Goal: Transaction & Acquisition: Purchase product/service

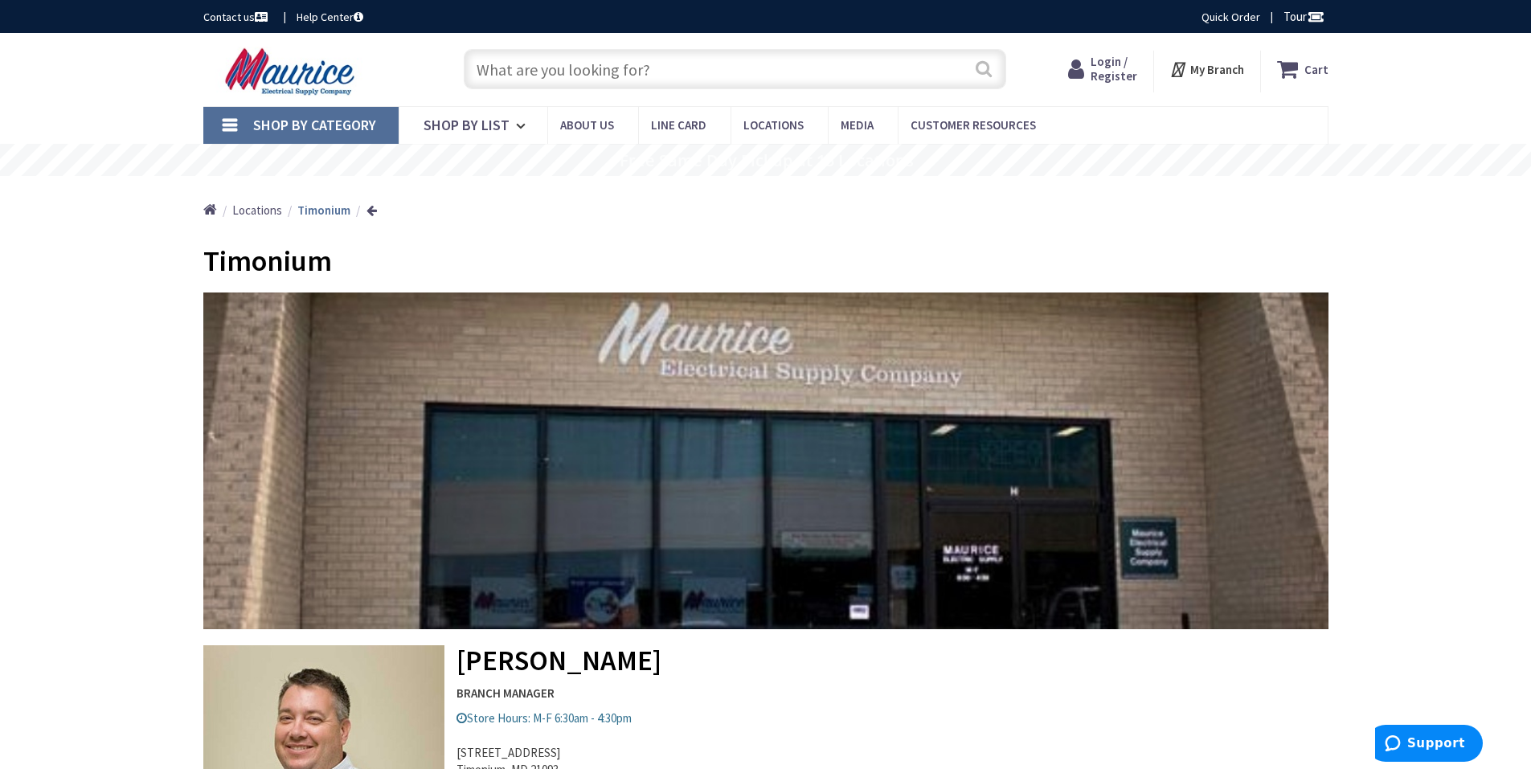
click at [982, 72] on button "Search" at bounding box center [984, 69] width 21 height 36
click at [826, 69] on input "text" at bounding box center [735, 69] width 543 height 40
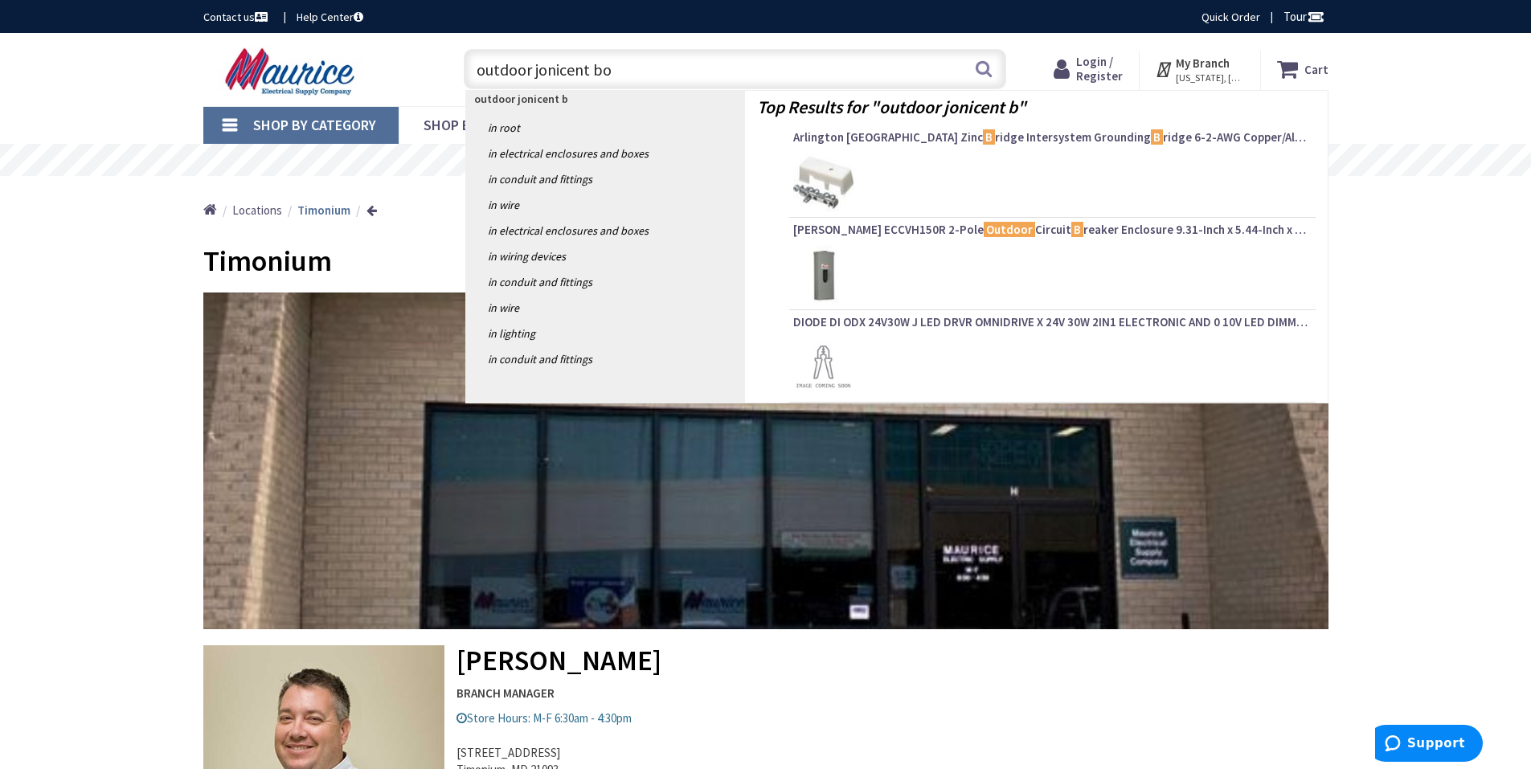
type input "outdoor jonicent box"
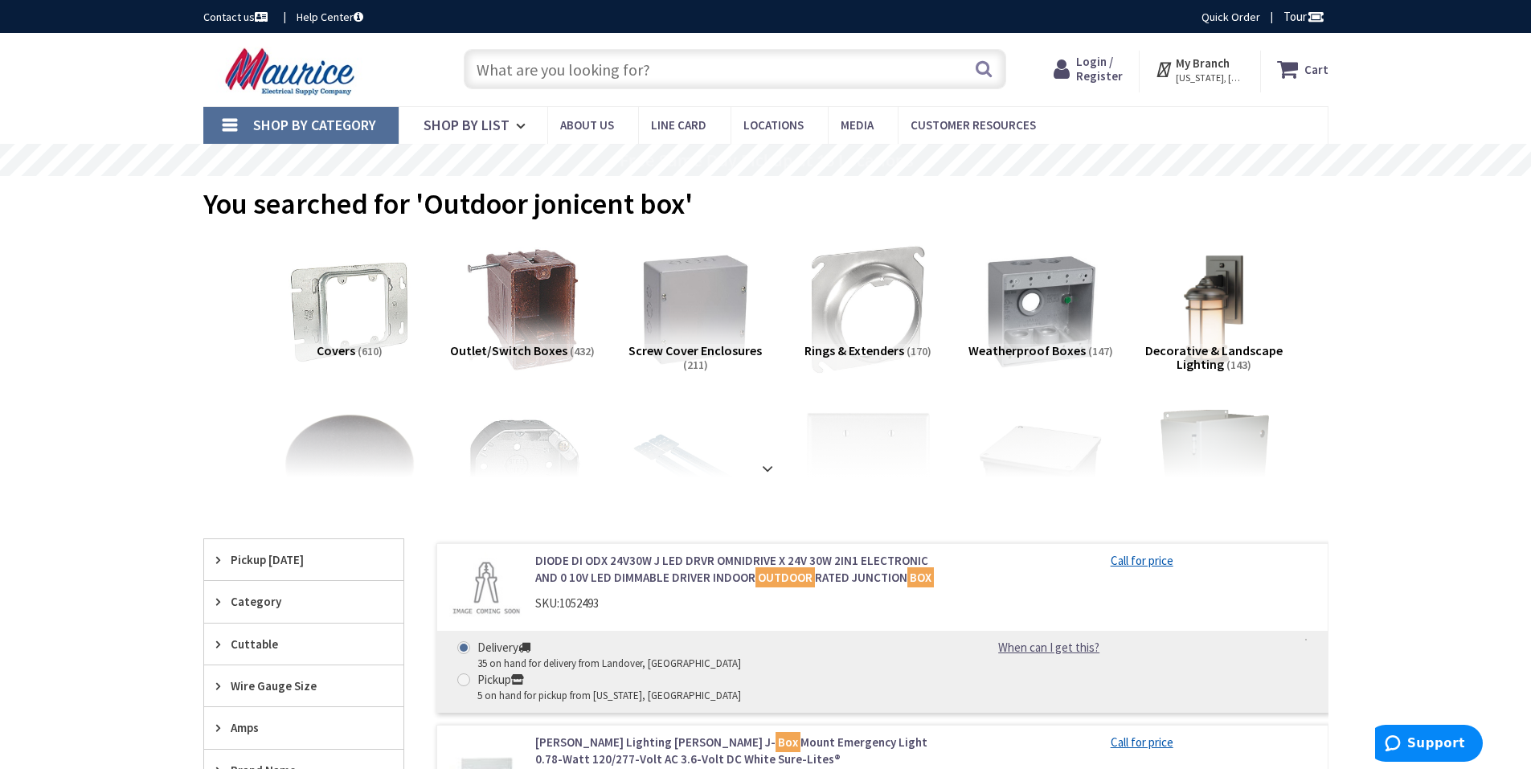
click at [711, 349] on span "Screw Cover Enclosures" at bounding box center [695, 350] width 133 height 16
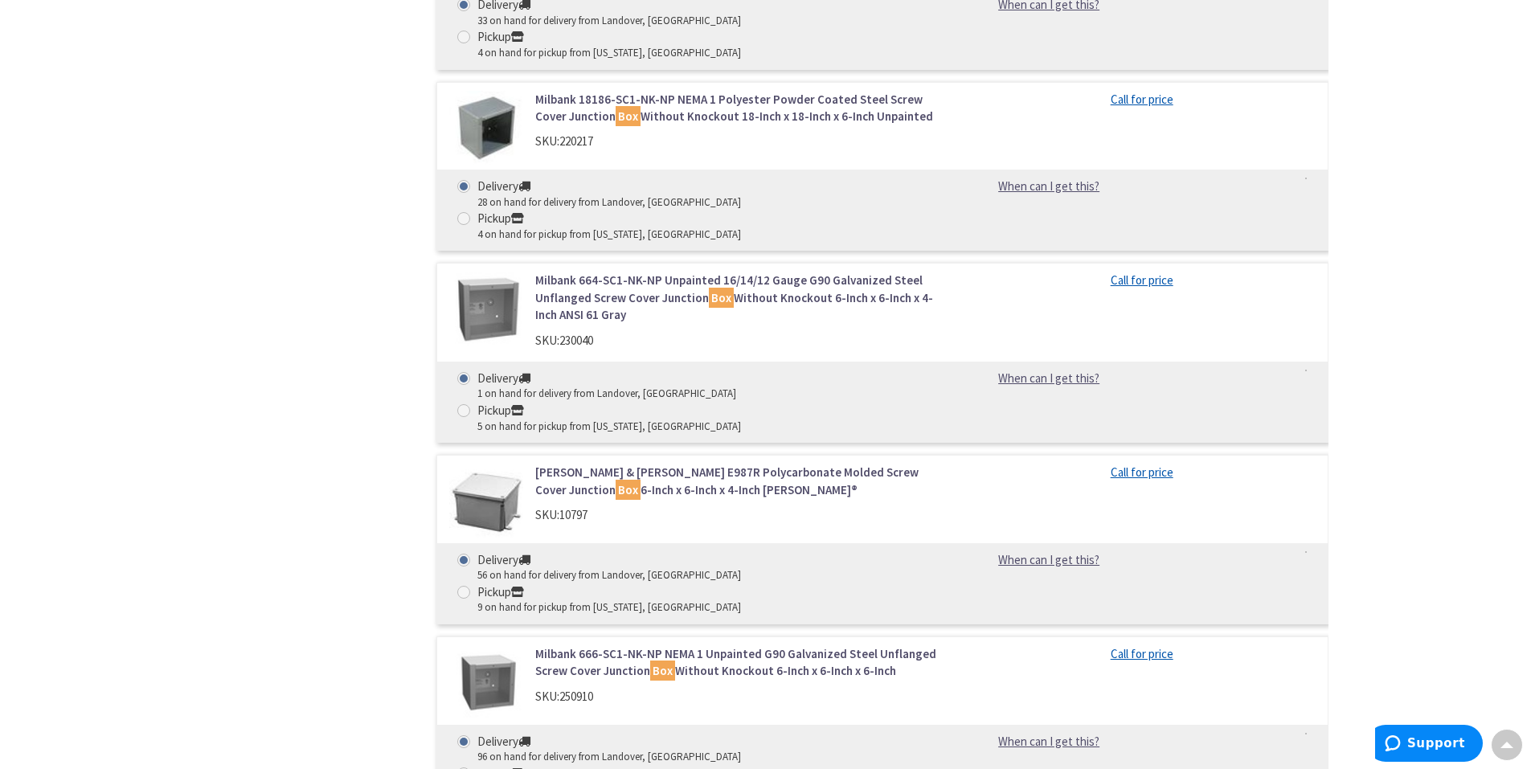
scroll to position [1474, 0]
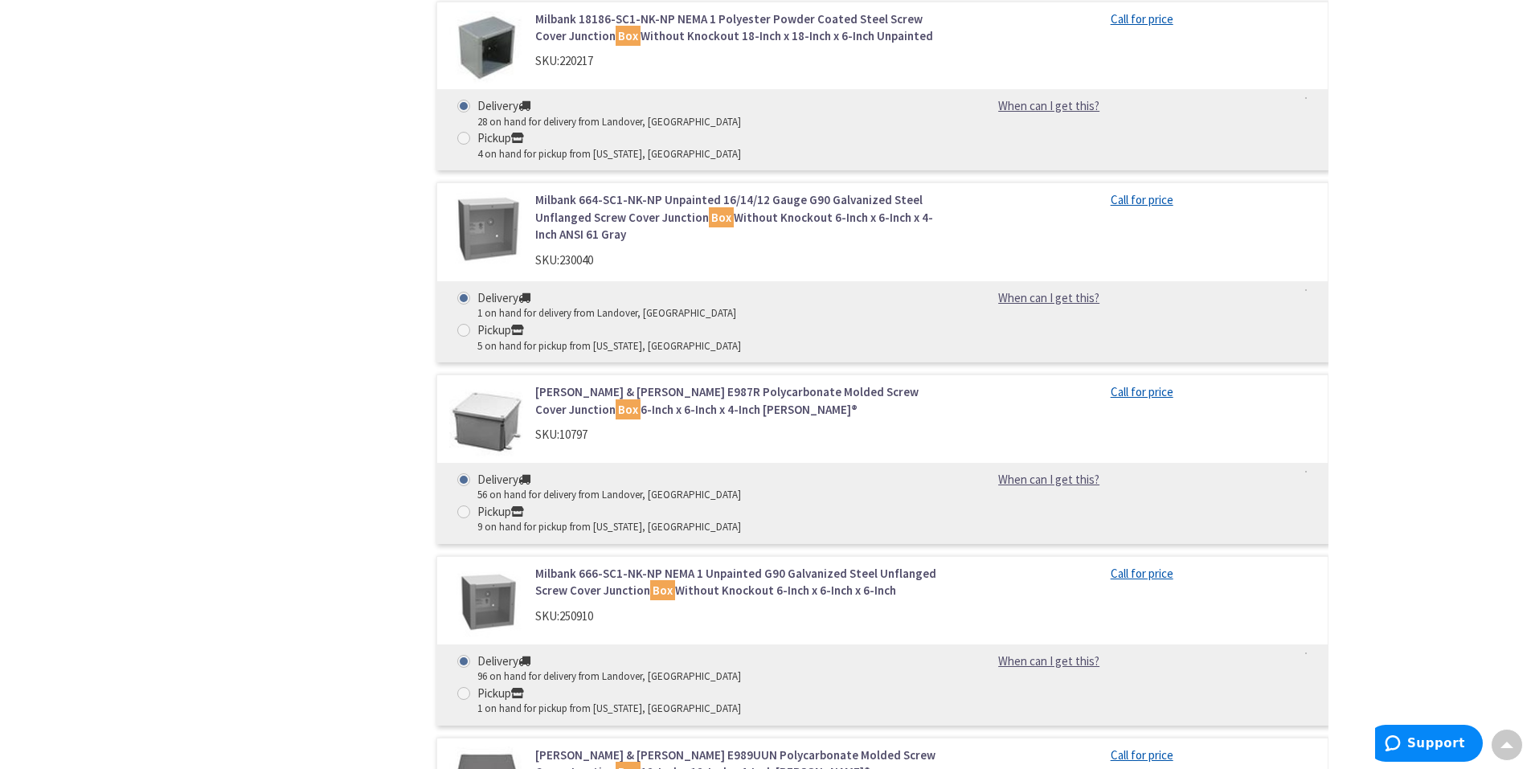
click at [690, 747] on link "Thomas & Betts E989UUN Polycarbonate Molded Screw Cover Junction Box 12-Inch x …" at bounding box center [739, 764] width 409 height 35
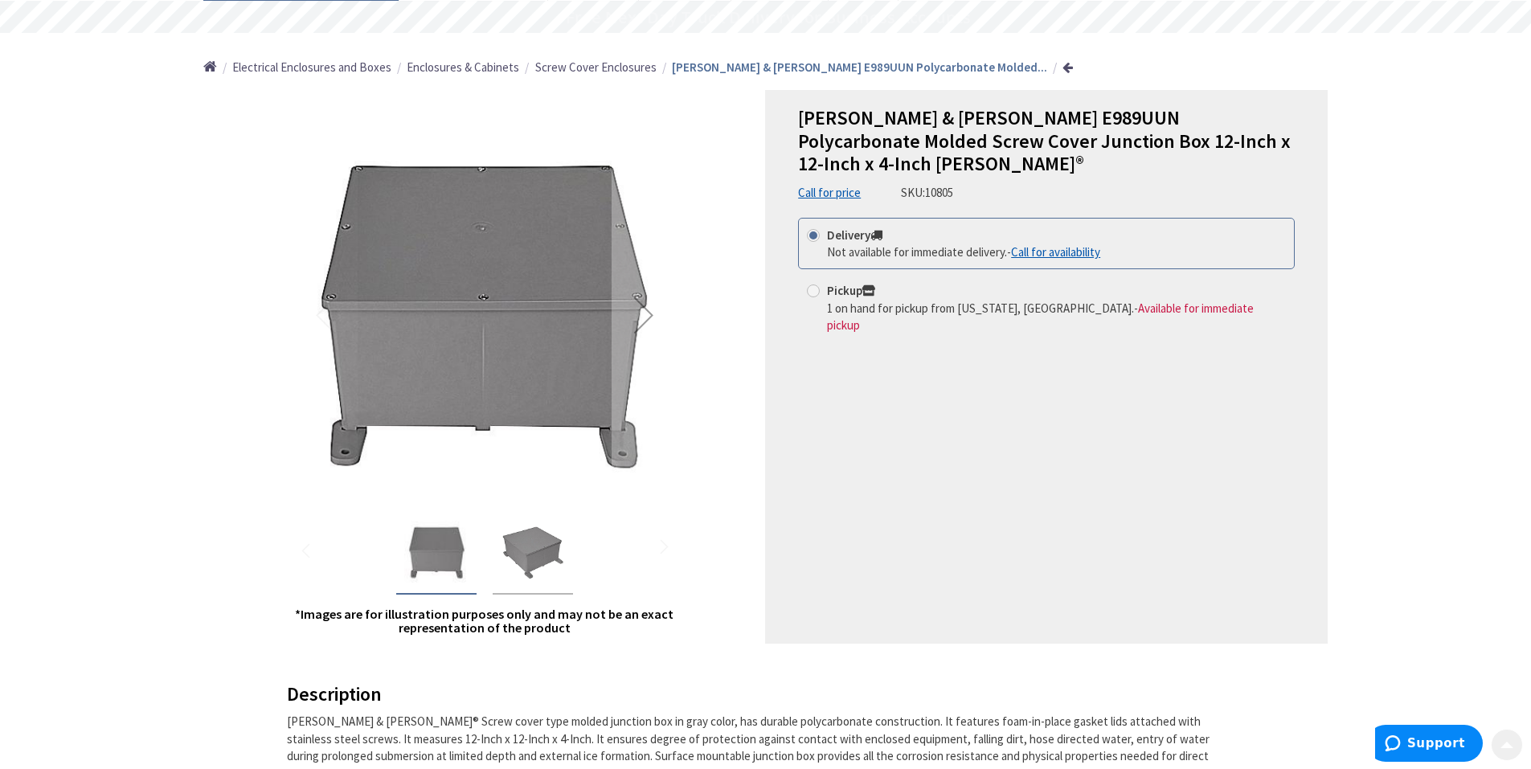
scroll to position [161, 0]
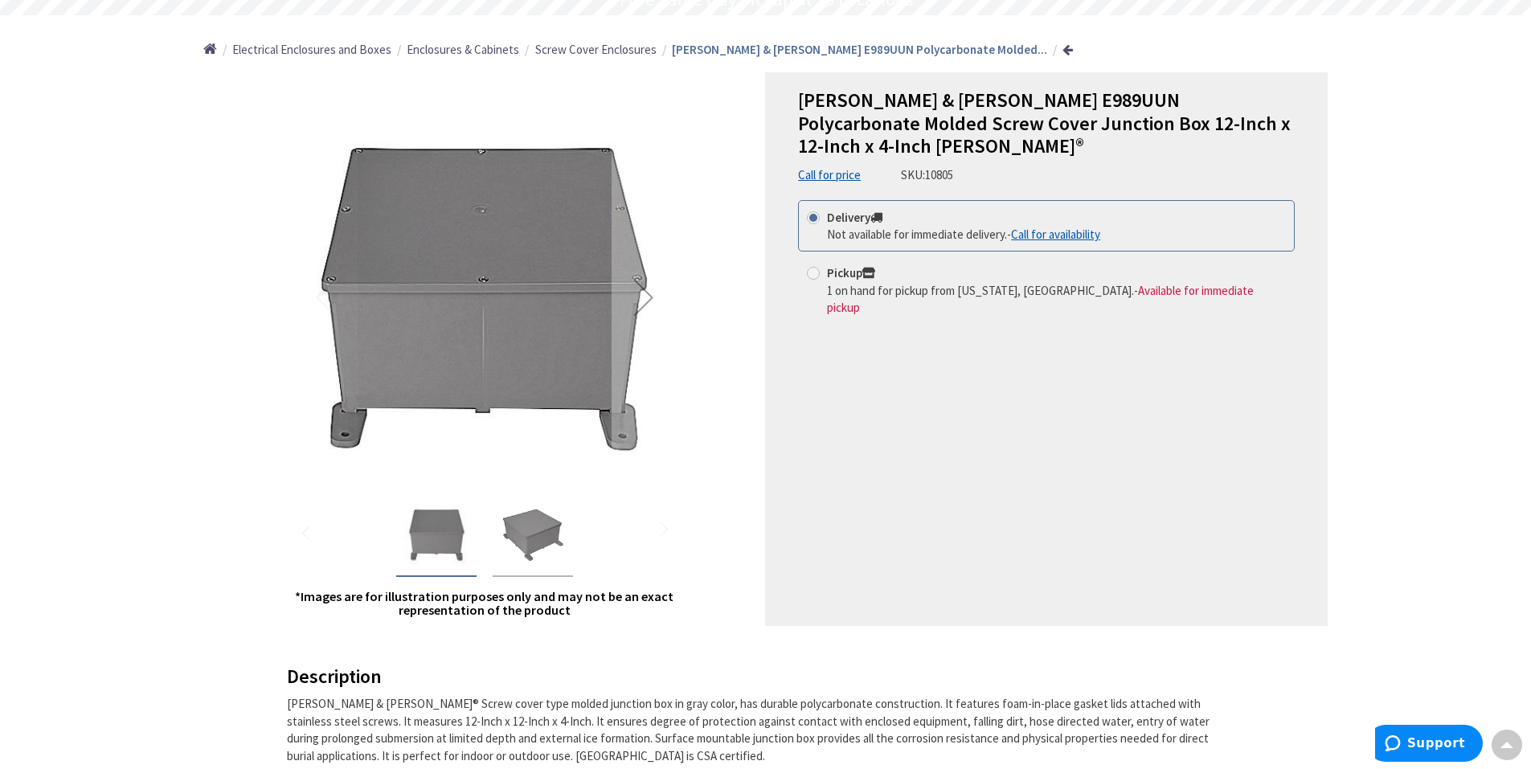
click at [539, 552] on img "Thomas & Betts E989UUN Polycarbonate Molded Screw Cover Junction Box 12-Inch x …" at bounding box center [533, 535] width 64 height 64
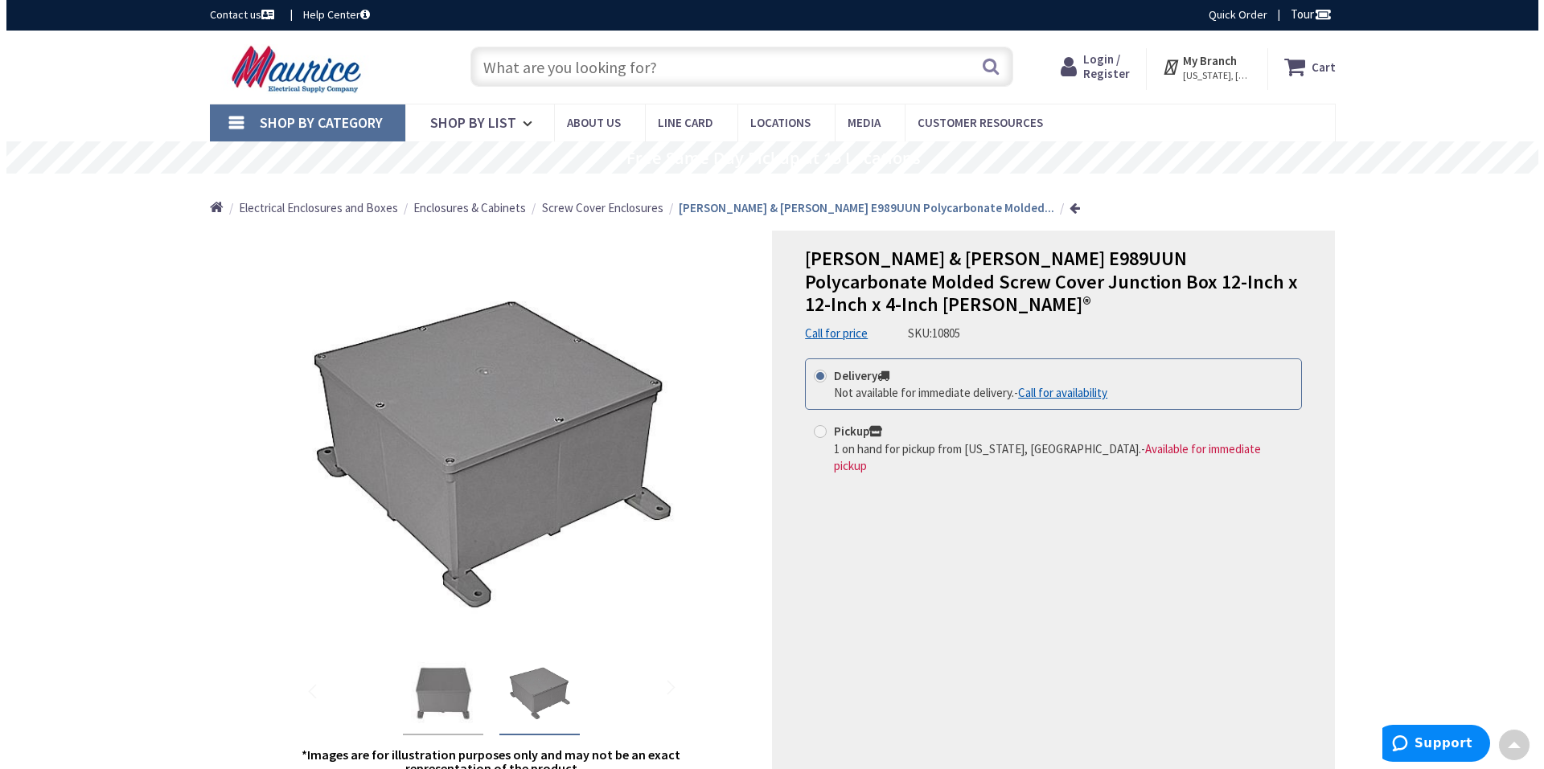
scroll to position [0, 0]
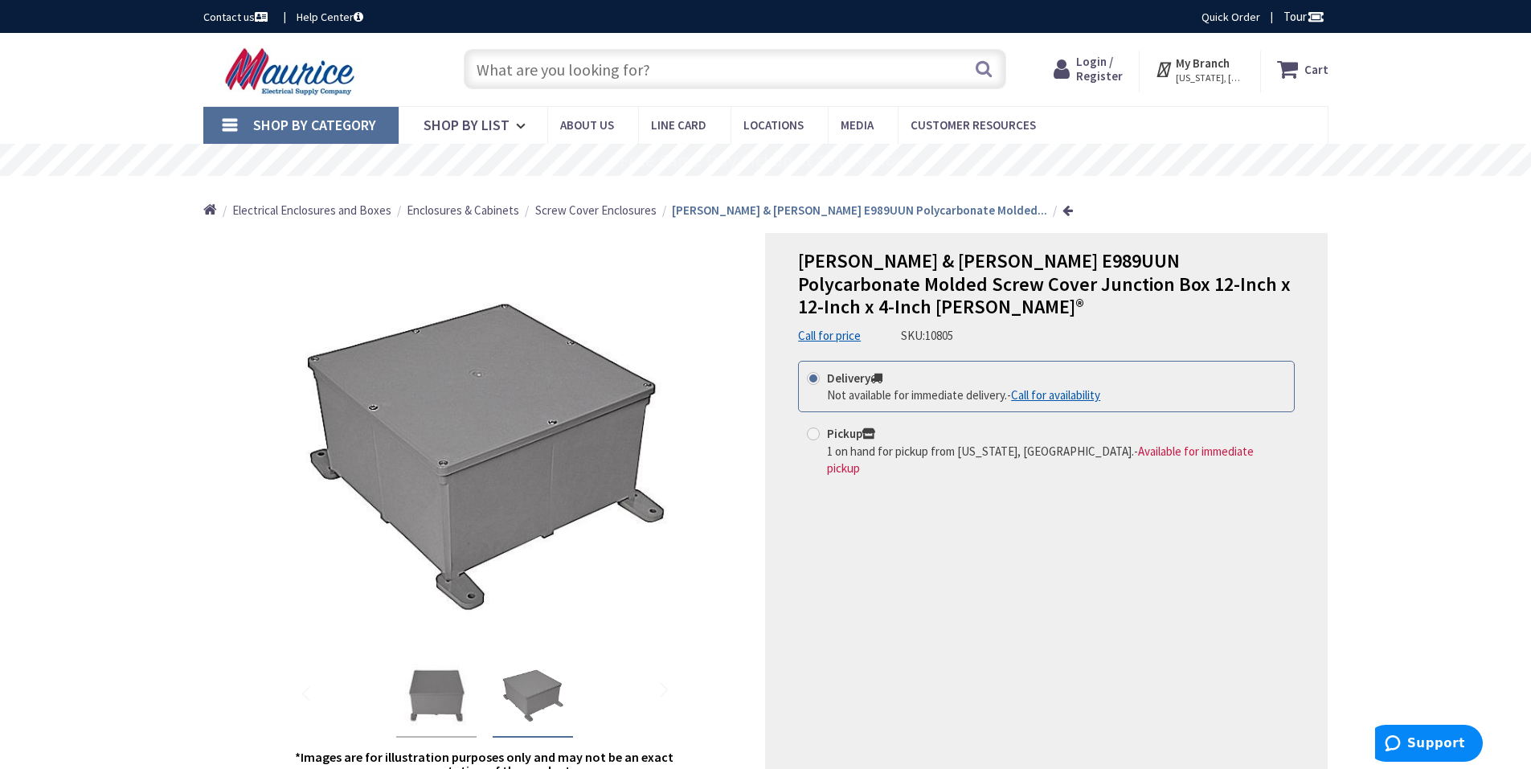
click at [1194, 68] on strong "My Branch" at bounding box center [1203, 62] width 54 height 15
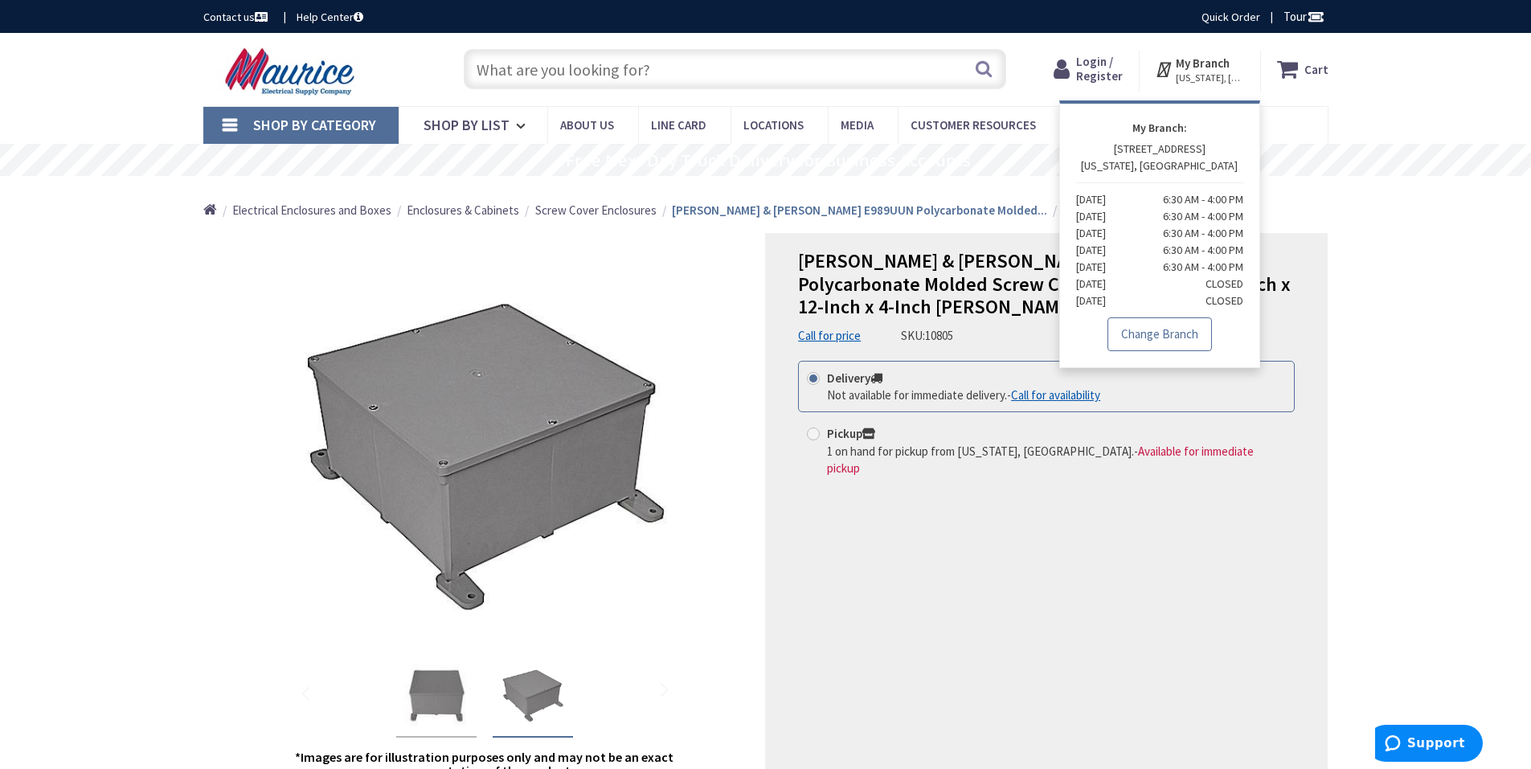
click at [1176, 342] on link "Change Branch" at bounding box center [1160, 335] width 105 height 34
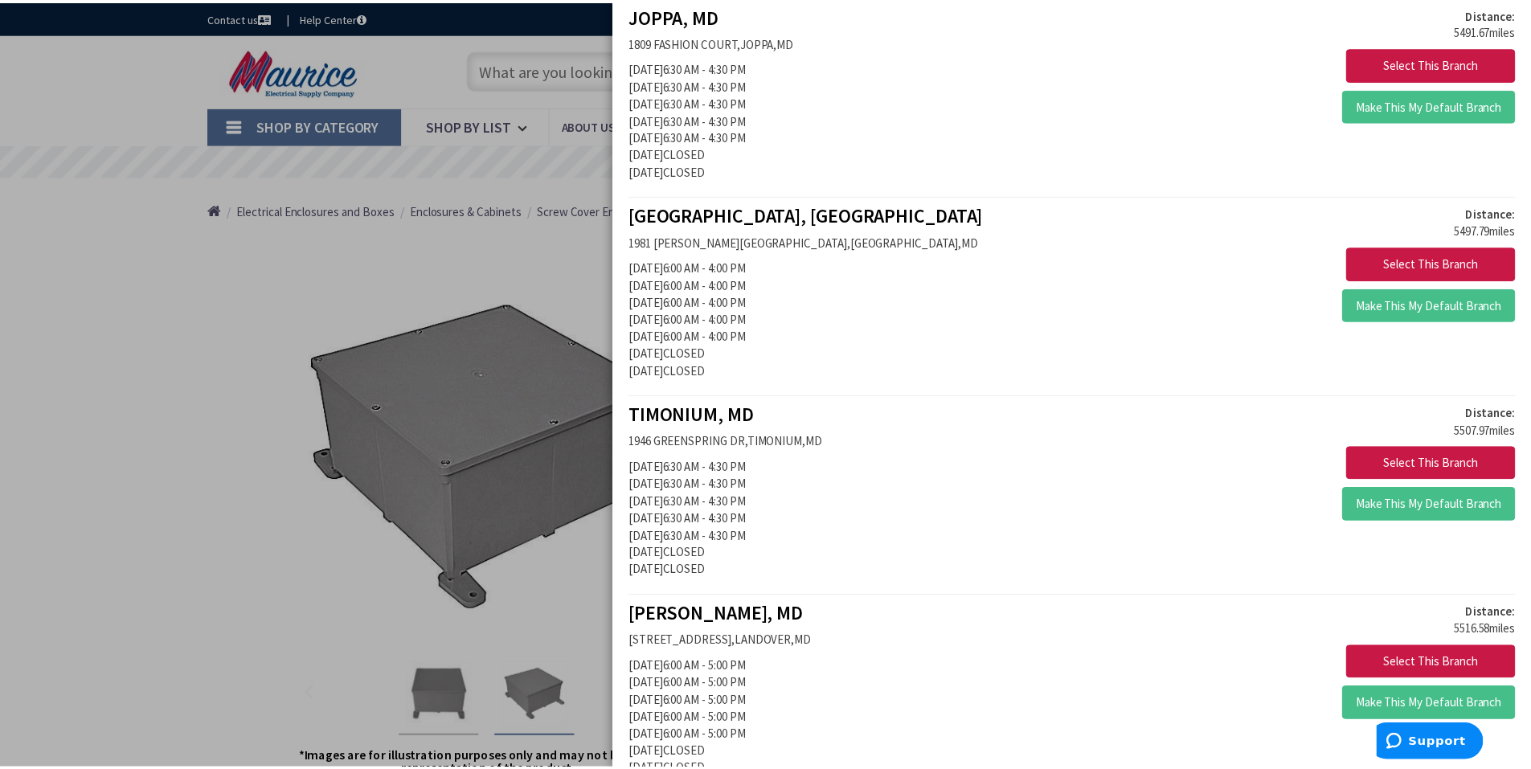
scroll to position [563, 0]
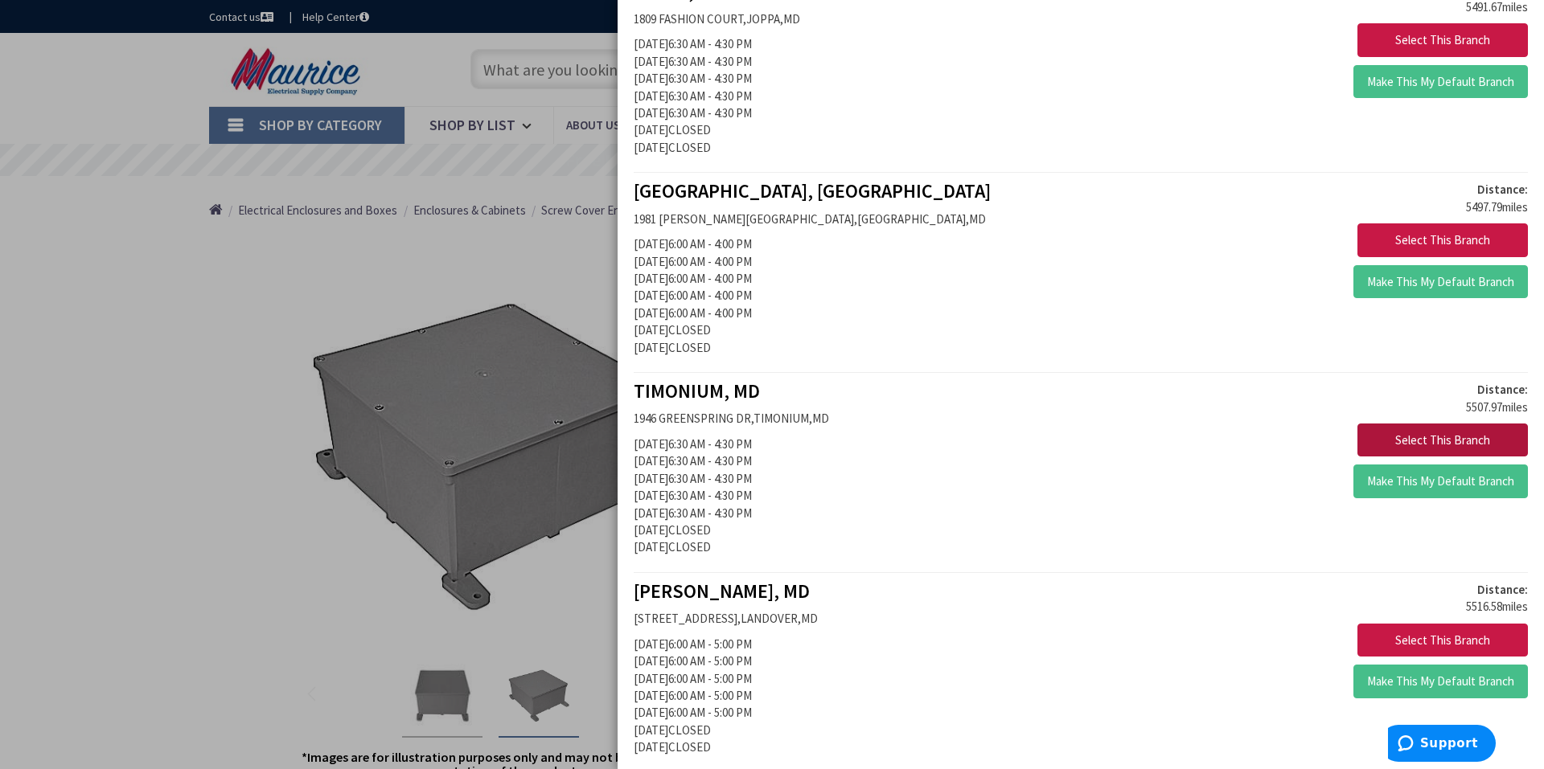
click at [1432, 439] on button "Select This Branch" at bounding box center [1442, 441] width 170 height 34
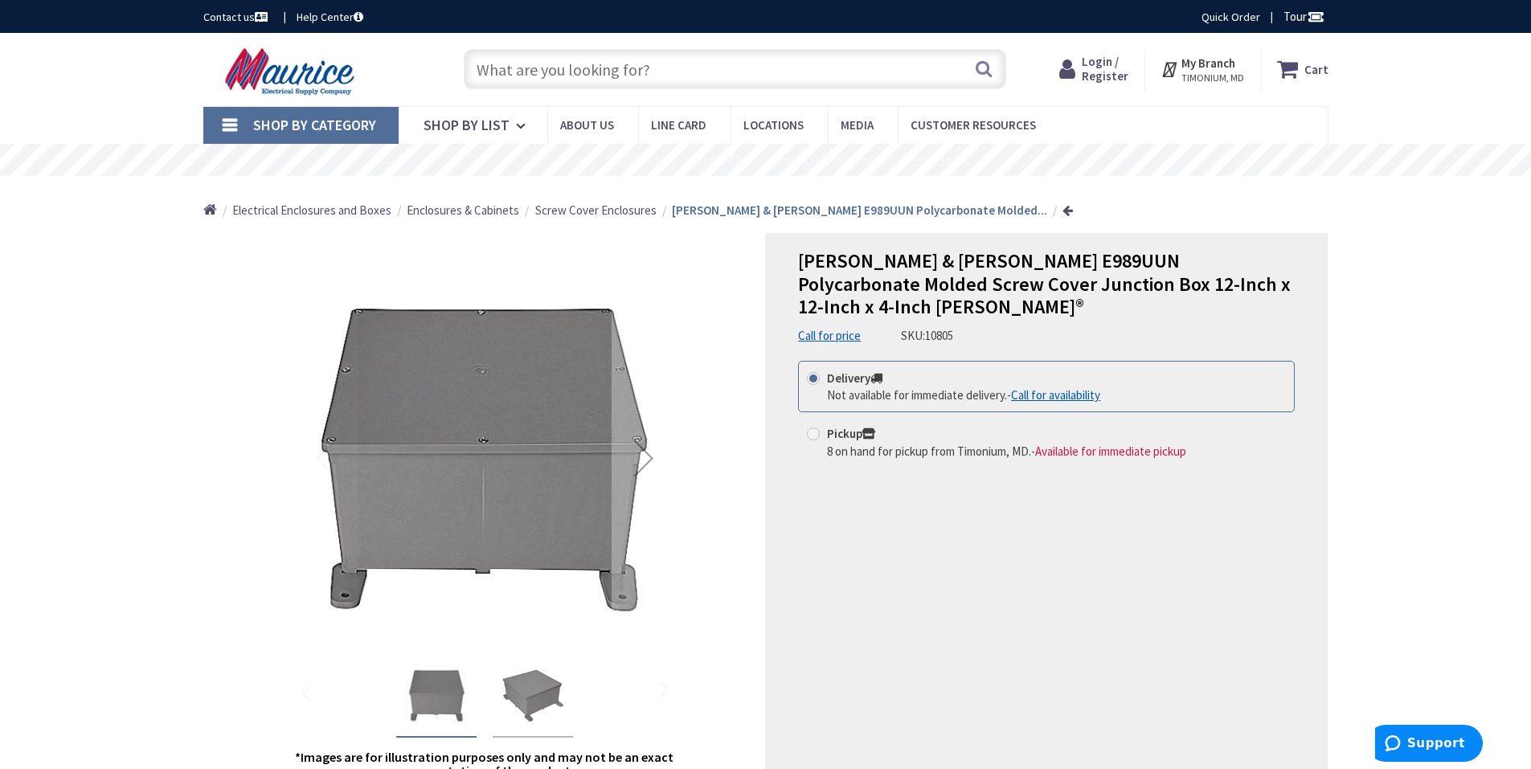
click at [811, 428] on span at bounding box center [813, 434] width 13 height 13
click at [811, 428] on input "Pickup 8 on hand for pickup from Timonium, MD. - Available for immediate pickup" at bounding box center [816, 433] width 10 height 10
radio input "true"
click at [1300, 67] on icon at bounding box center [1290, 69] width 27 height 29
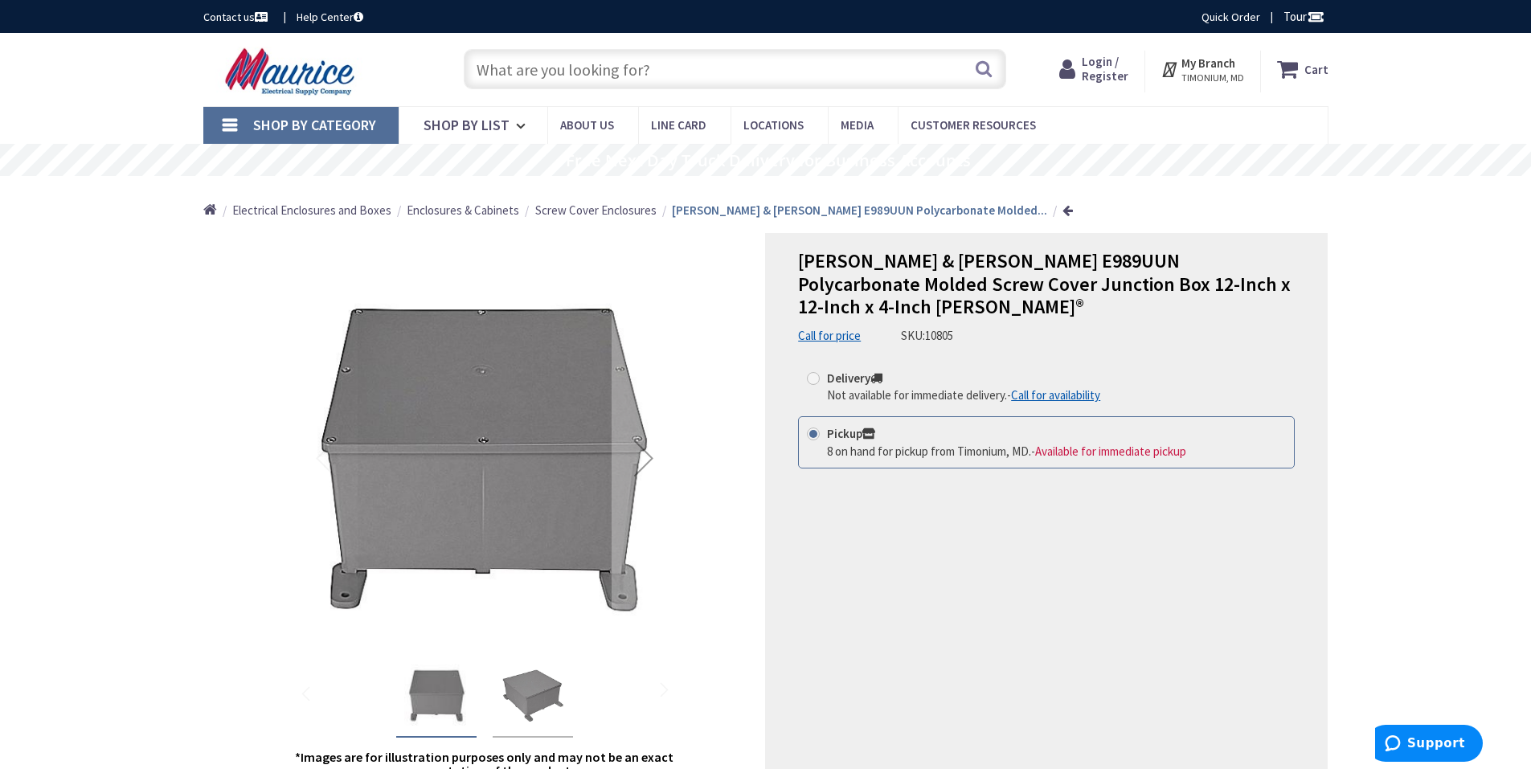
click at [1082, 66] on icon at bounding box center [1071, 69] width 23 height 29
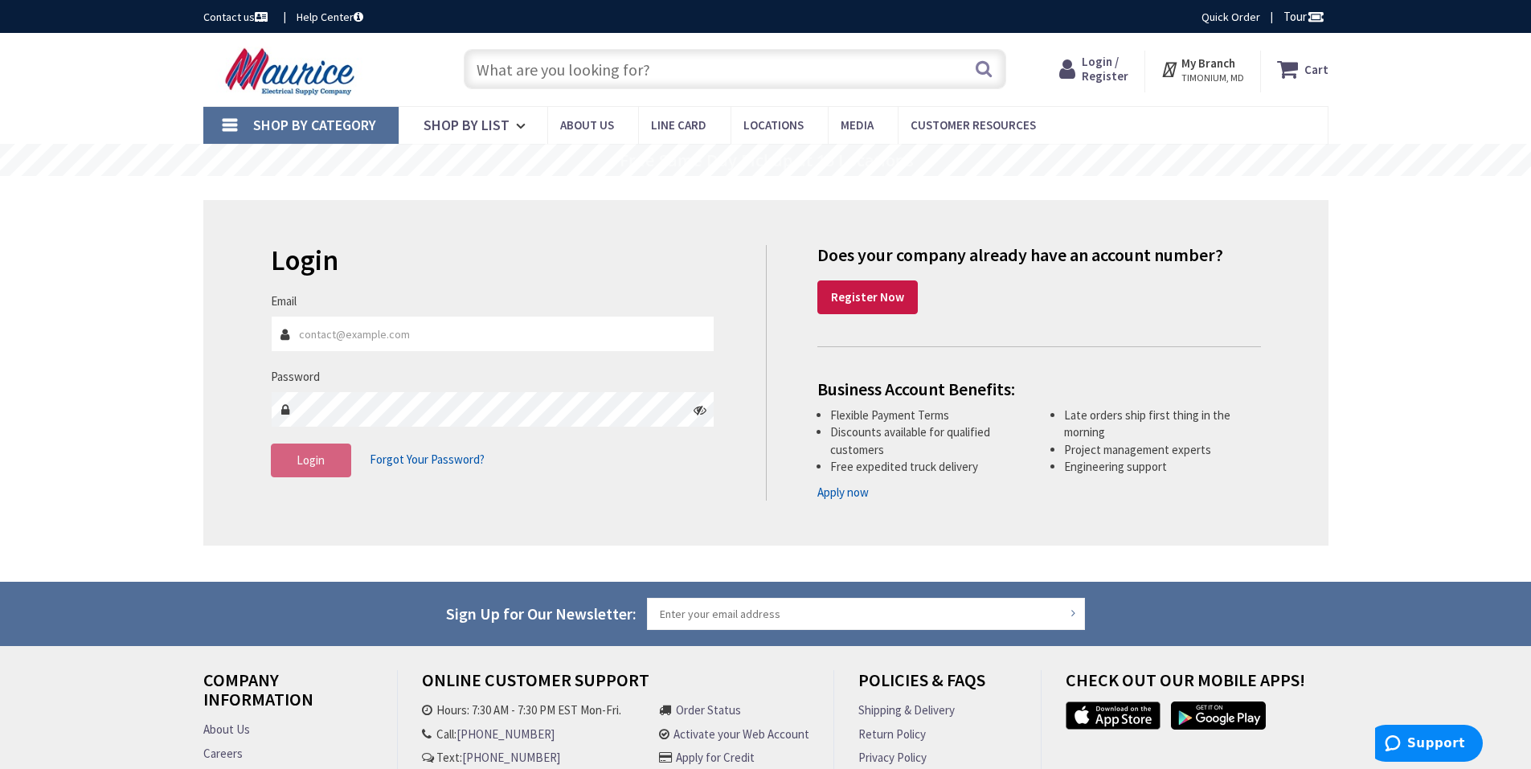
click at [352, 340] on input "Email" at bounding box center [493, 334] width 445 height 36
type input "[EMAIL_ADDRESS][DOMAIN_NAME]"
click at [871, 296] on strong "Register Now" at bounding box center [867, 296] width 73 height 15
click at [900, 298] on link "Register Now" at bounding box center [868, 298] width 100 height 34
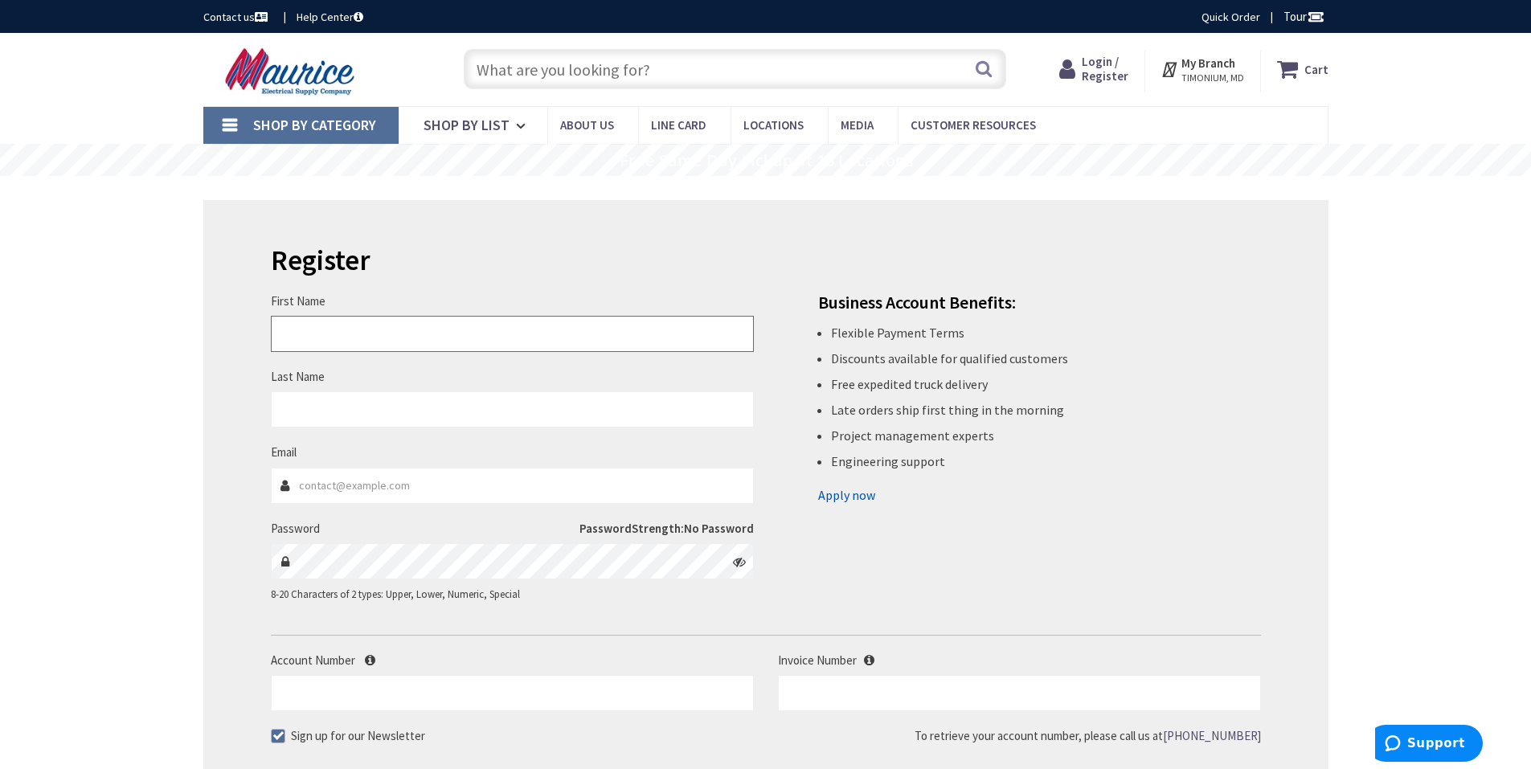
click at [312, 331] on input "First Name" at bounding box center [512, 334] width 483 height 36
type input "[PERSON_NAME]"
type input "Banks"
type input "[EMAIL_ADDRESS][DOMAIN_NAME]"
type input "Malchjah"
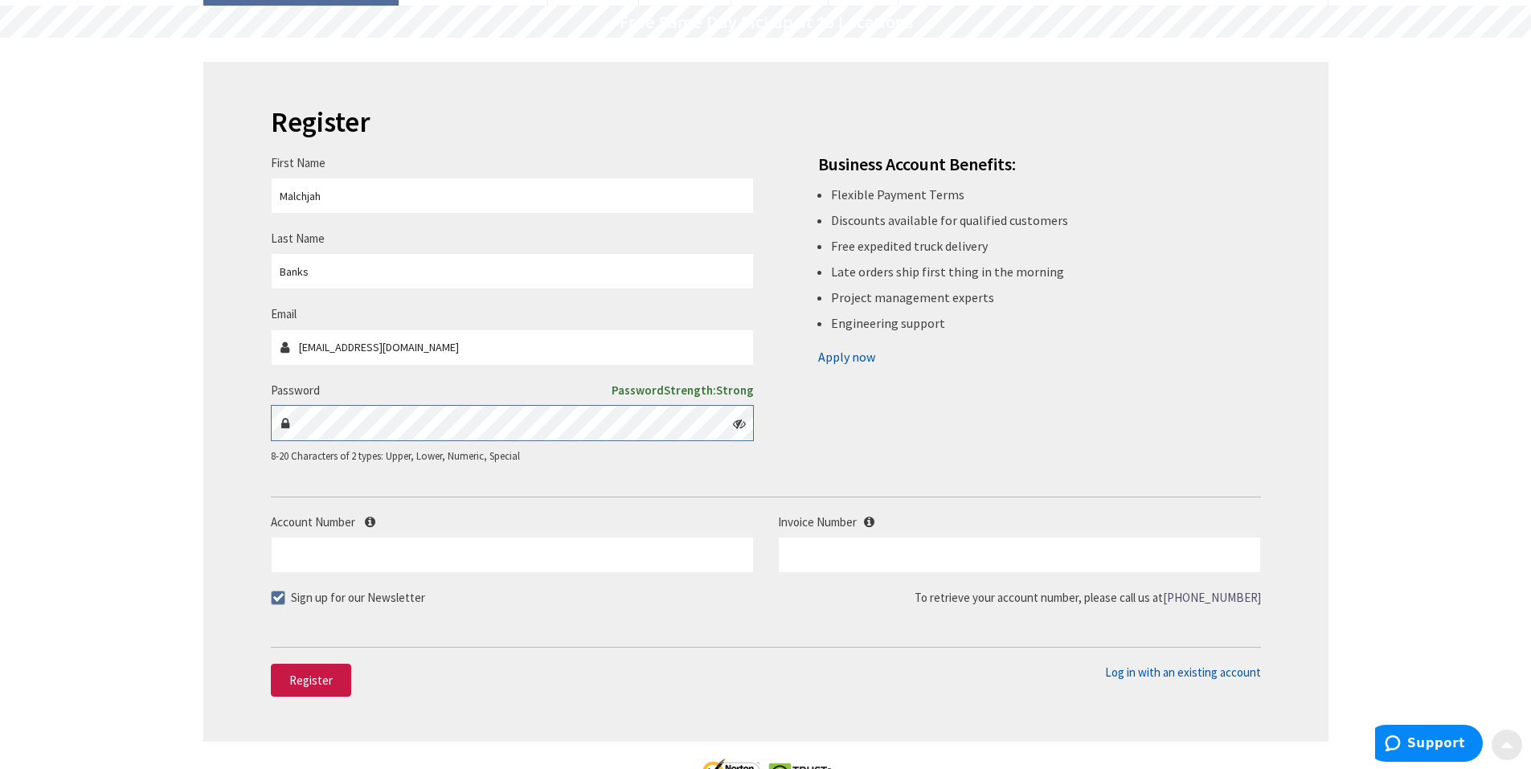
scroll to position [161, 0]
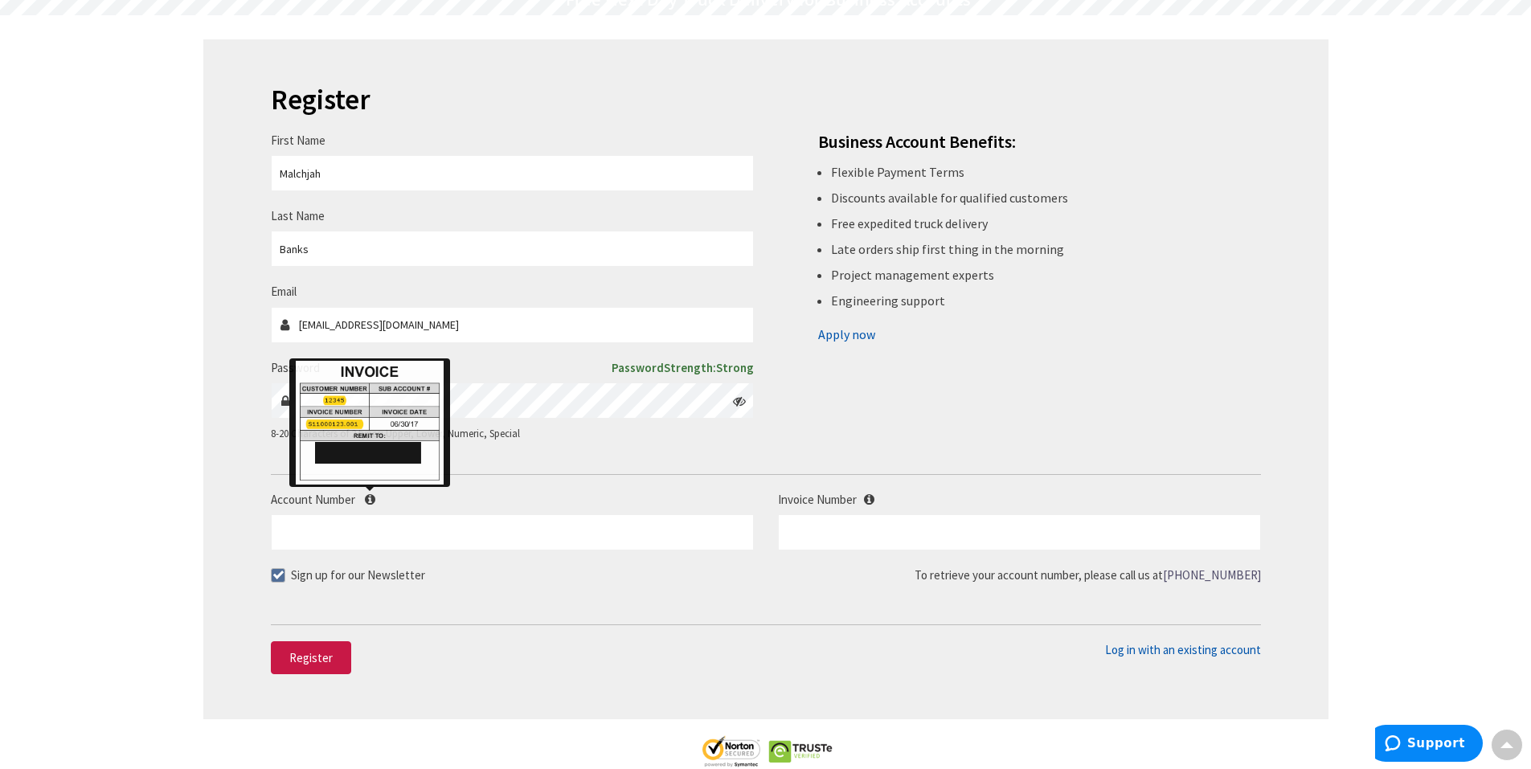
click at [370, 498] on icon at bounding box center [370, 500] width 10 height 12
click at [370, 515] on input "Account Number" at bounding box center [512, 533] width 483 height 36
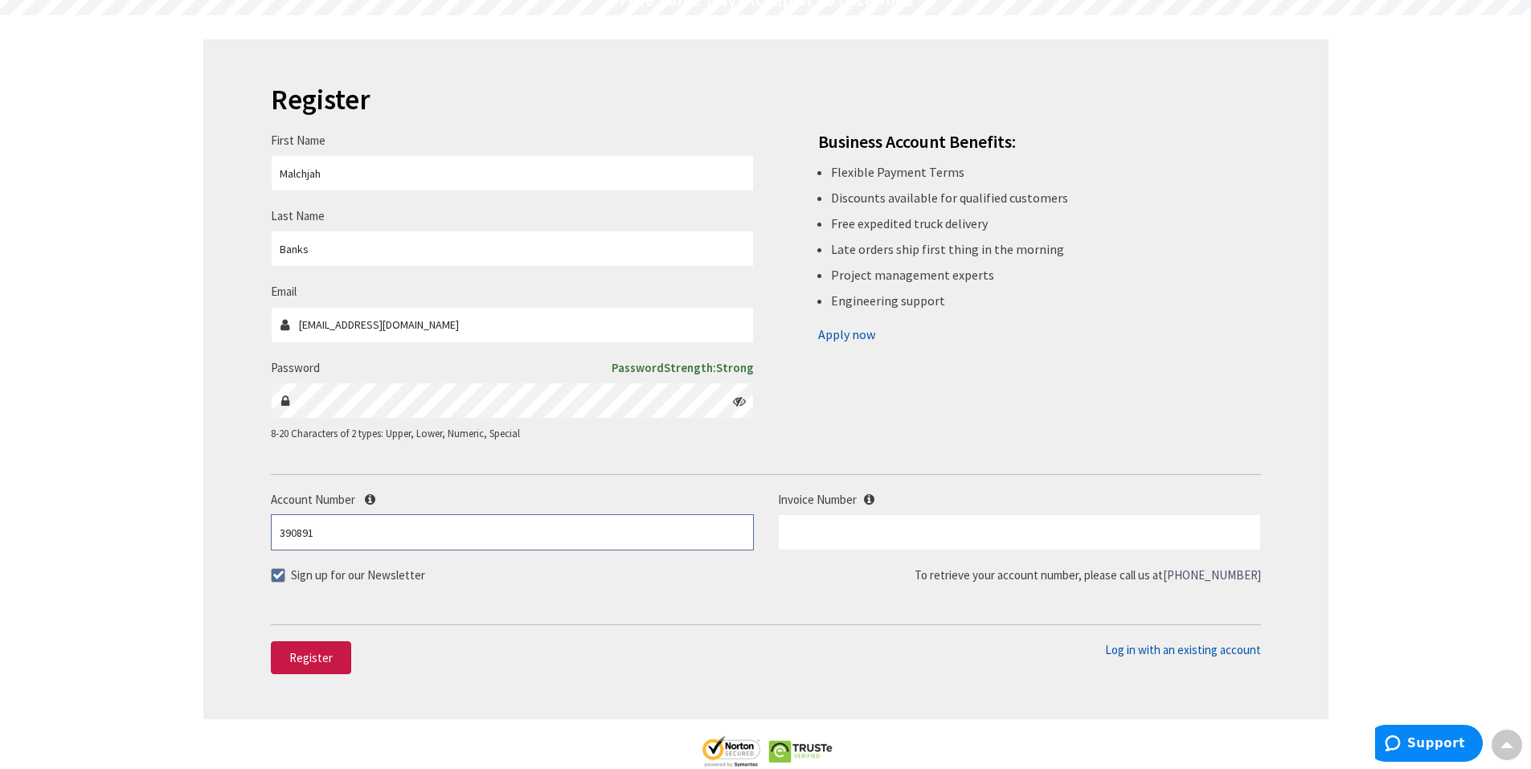
type input "390891"
click at [539, 576] on div "Sign up for our Newsletter To retrieve your account number, please call us at +…" at bounding box center [766, 579] width 990 height 25
click at [285, 578] on label "Sign up for our Newsletter" at bounding box center [348, 575] width 154 height 17
click at [285, 578] on input "Sign up for our Newsletter" at bounding box center [280, 575] width 10 height 10
checkbox input "false"
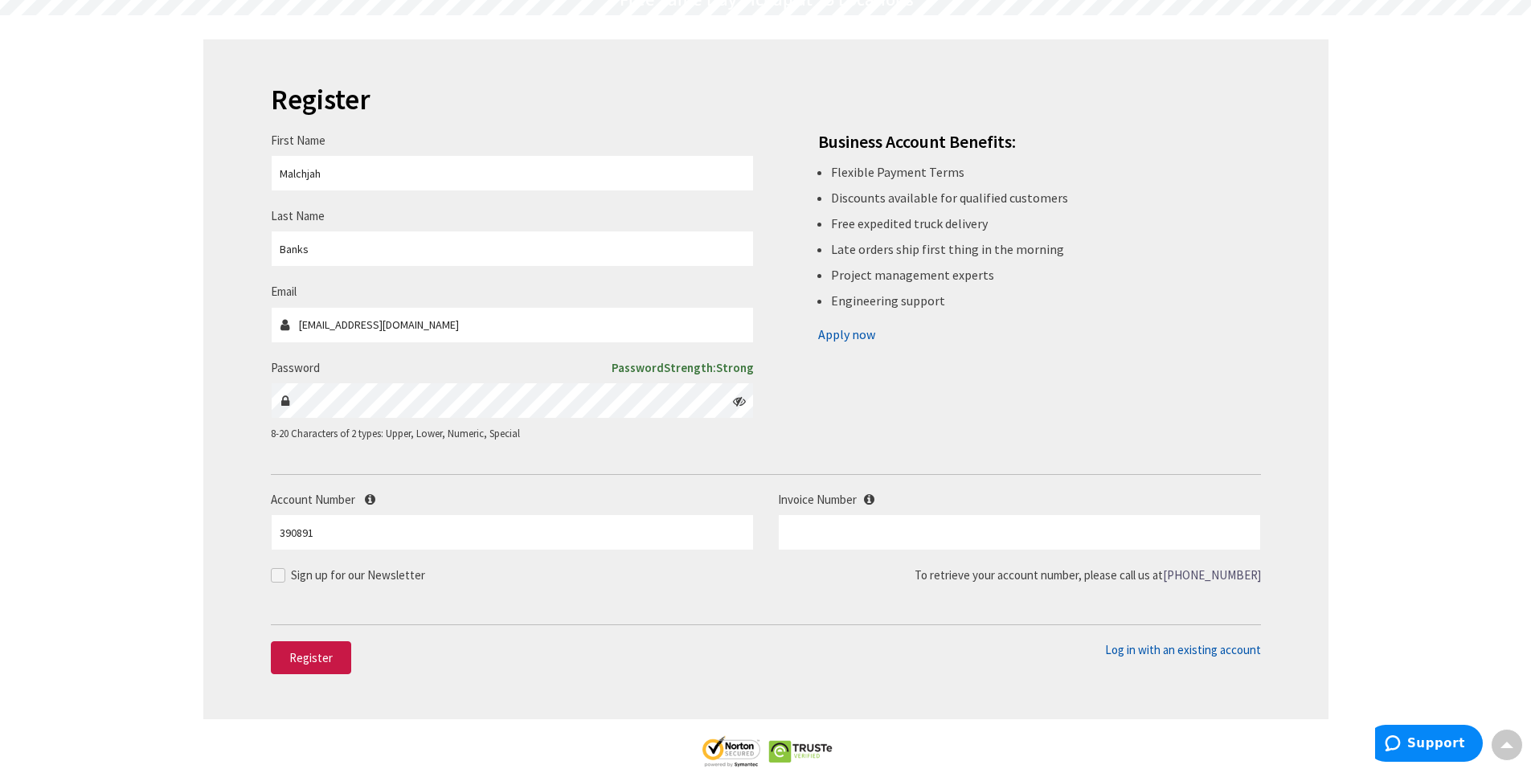
click at [636, 572] on div "Sign up for our Newsletter To retrieve your account number, please call us at +…" at bounding box center [766, 579] width 990 height 25
click at [314, 657] on span "Register" at bounding box center [310, 657] width 43 height 15
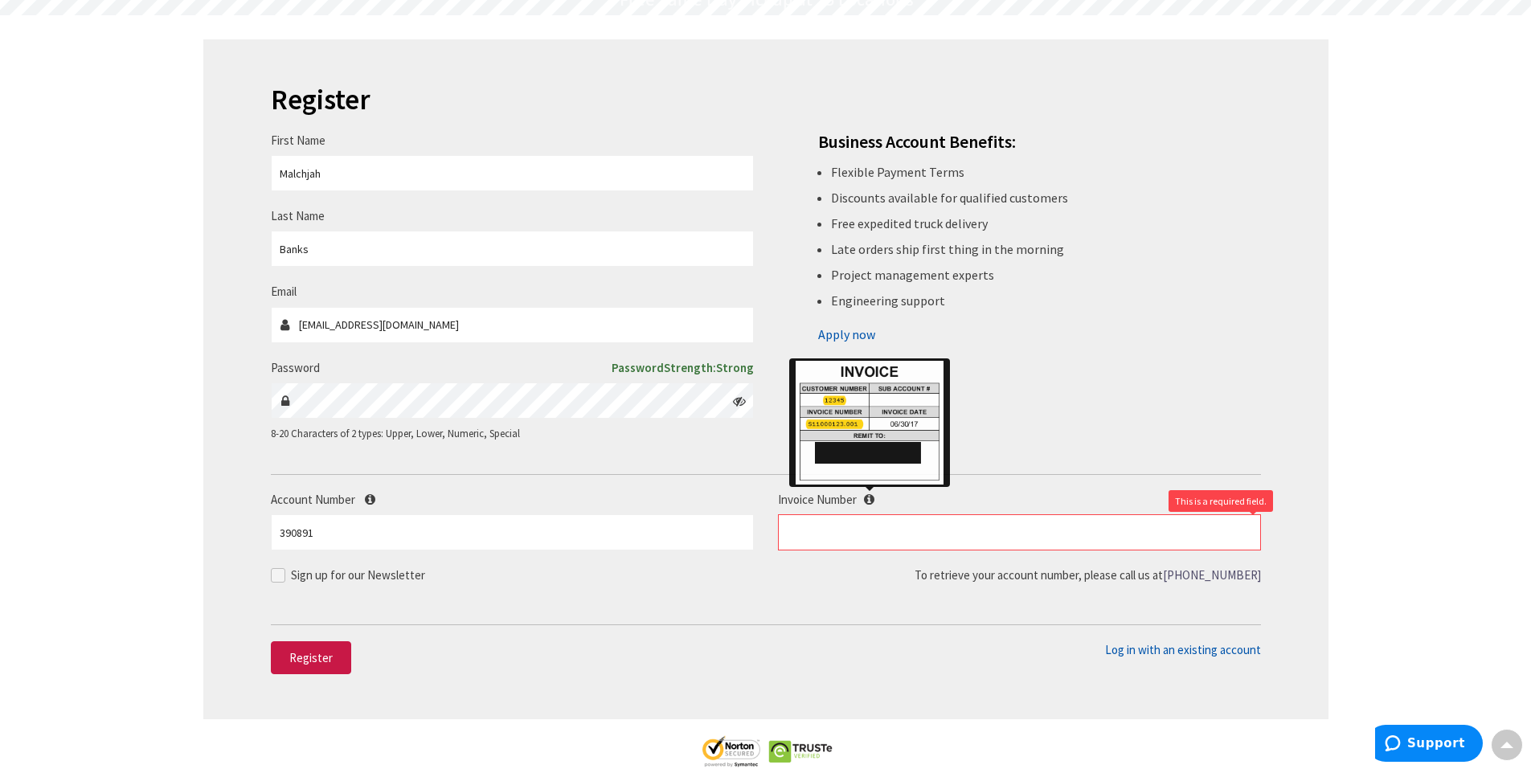
click at [874, 499] on icon at bounding box center [869, 500] width 10 height 12
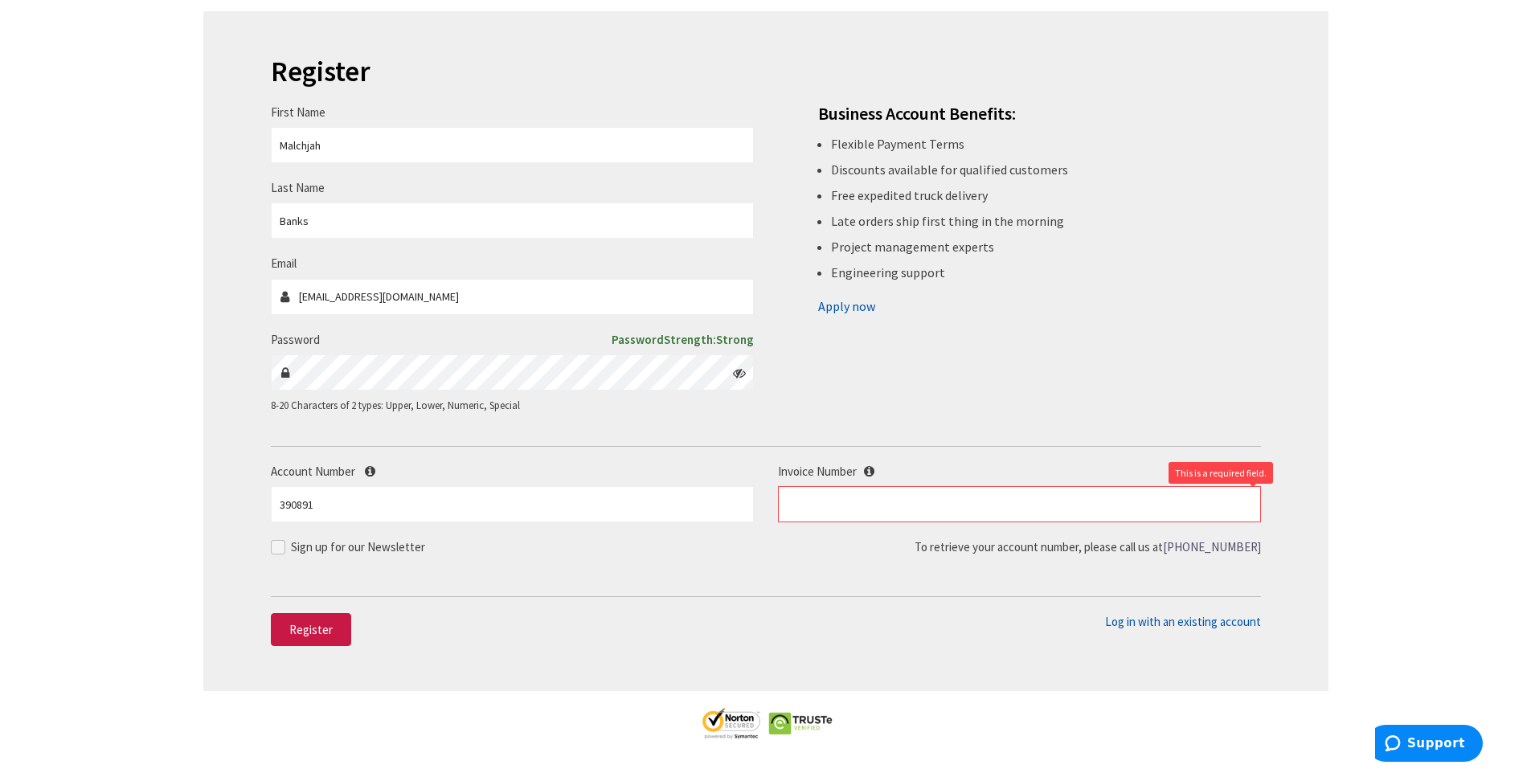
scroll to position [241, 0]
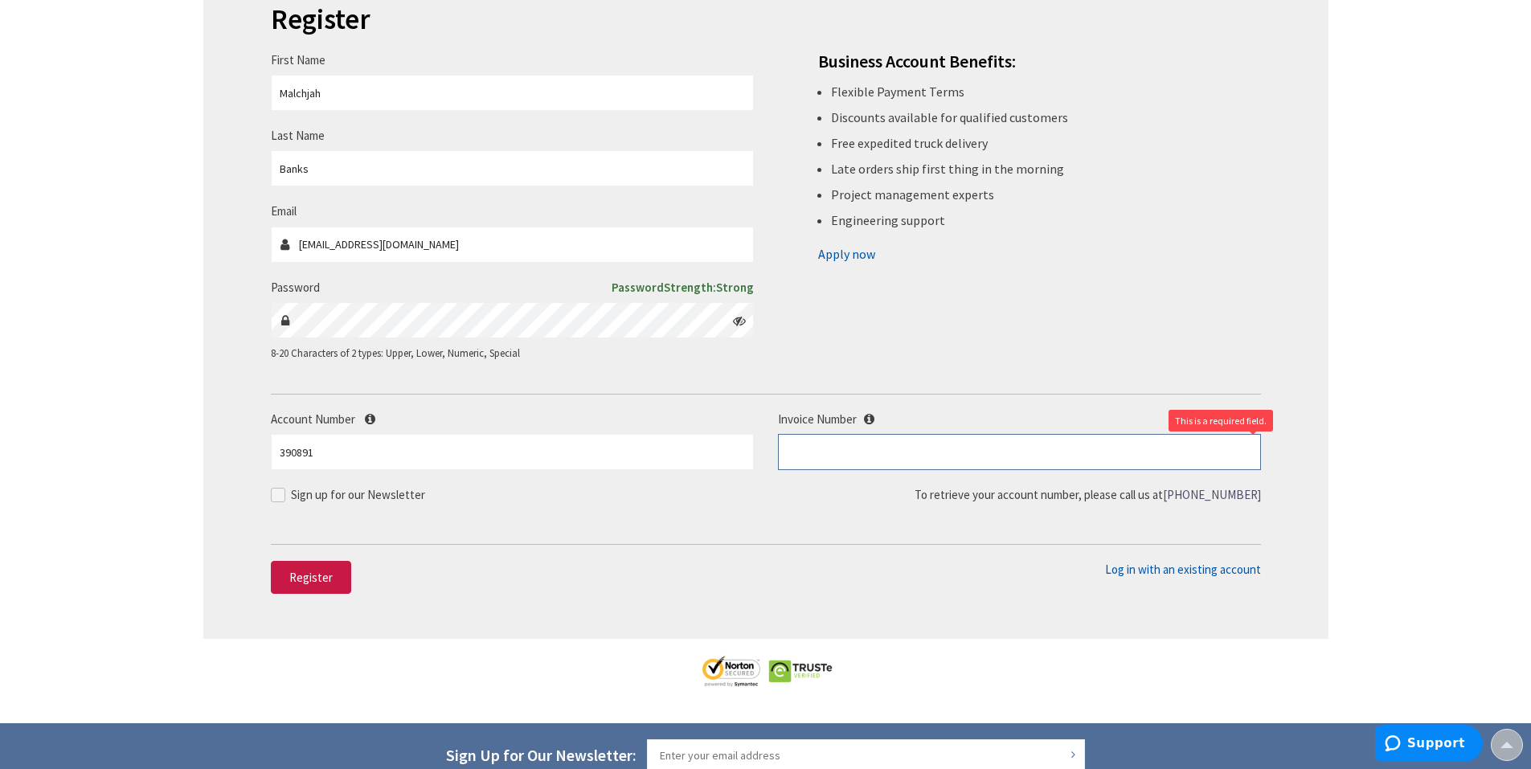
click at [810, 450] on input "text" at bounding box center [1019, 452] width 483 height 36
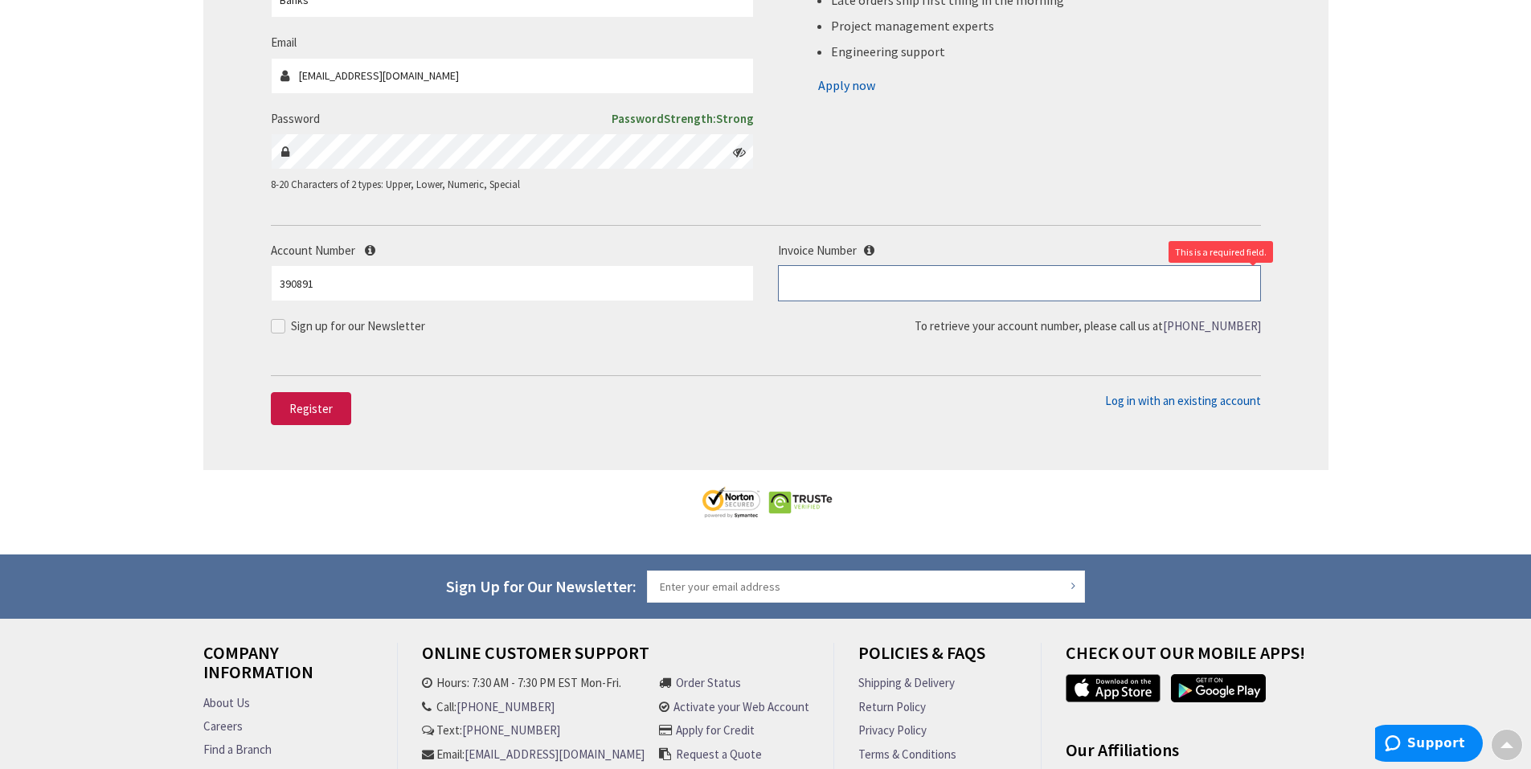
scroll to position [251, 0]
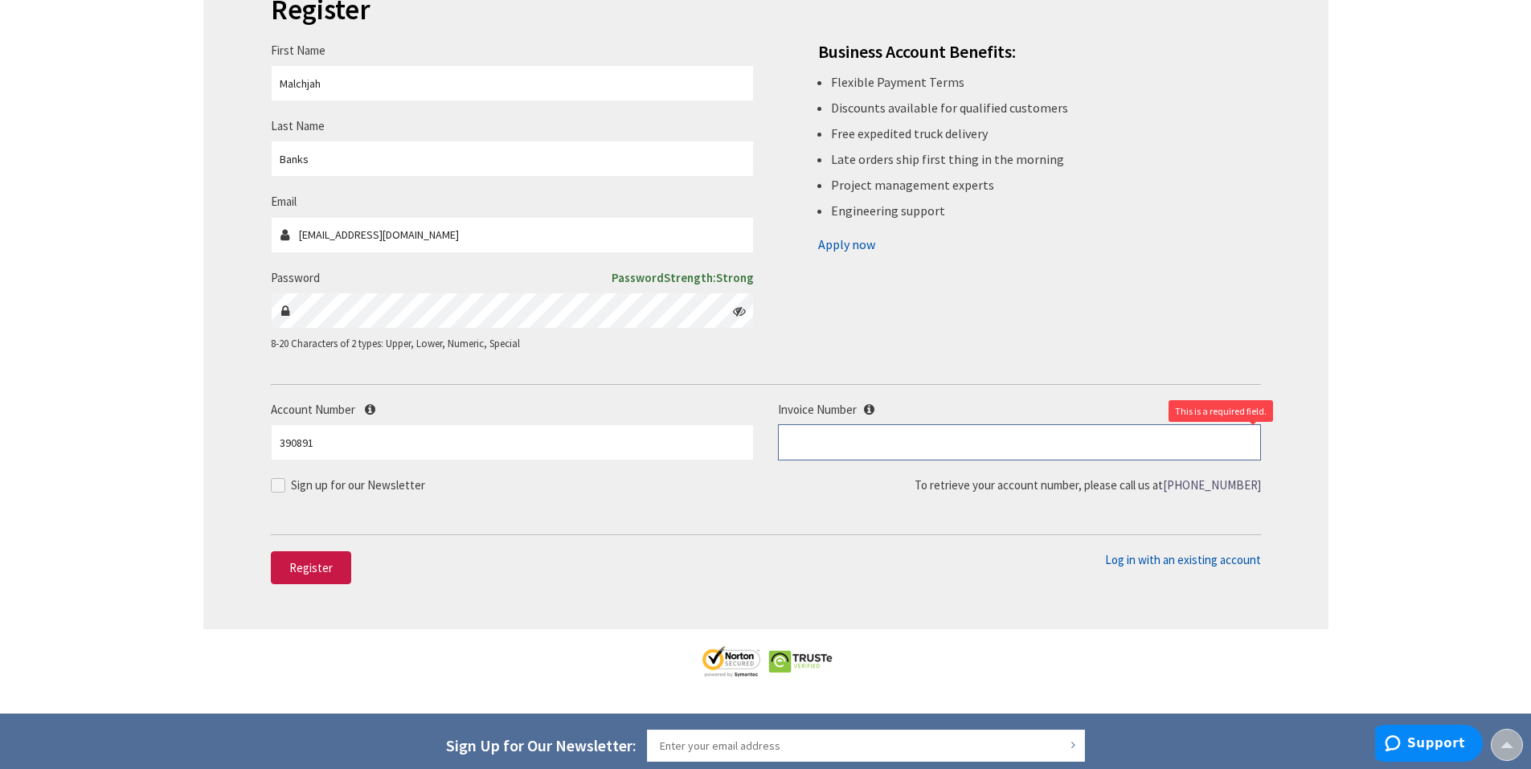
click at [809, 446] on input "text" at bounding box center [1019, 442] width 483 height 36
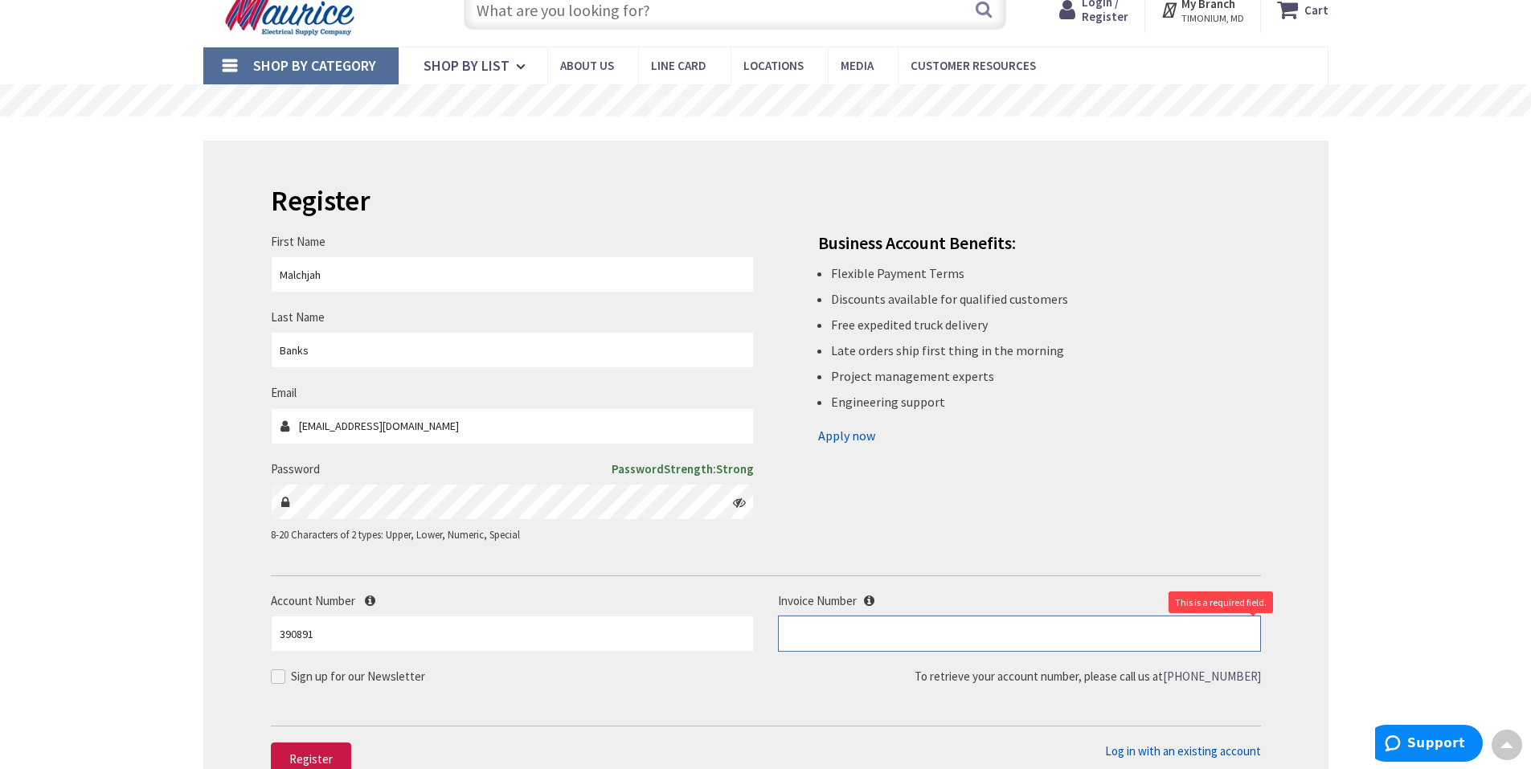
scroll to position [10, 0]
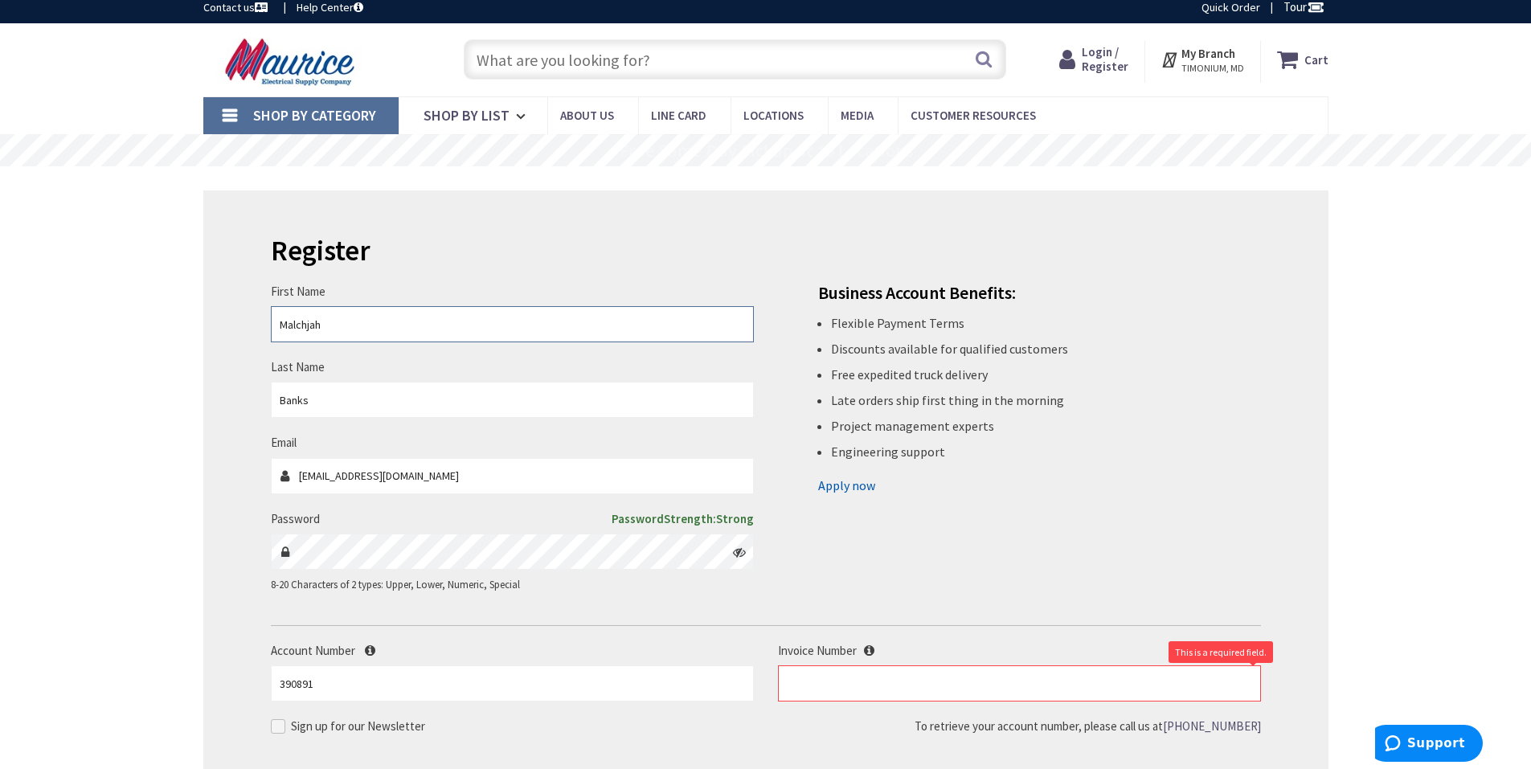
click at [339, 327] on input "Malchjah" at bounding box center [512, 324] width 483 height 36
type input "M"
type input "Calvin"
click at [225, 367] on div "Register First Name Calvin Last Name Banks Email cbanks@theairllc.com Password …" at bounding box center [765, 531] width 1125 height 680
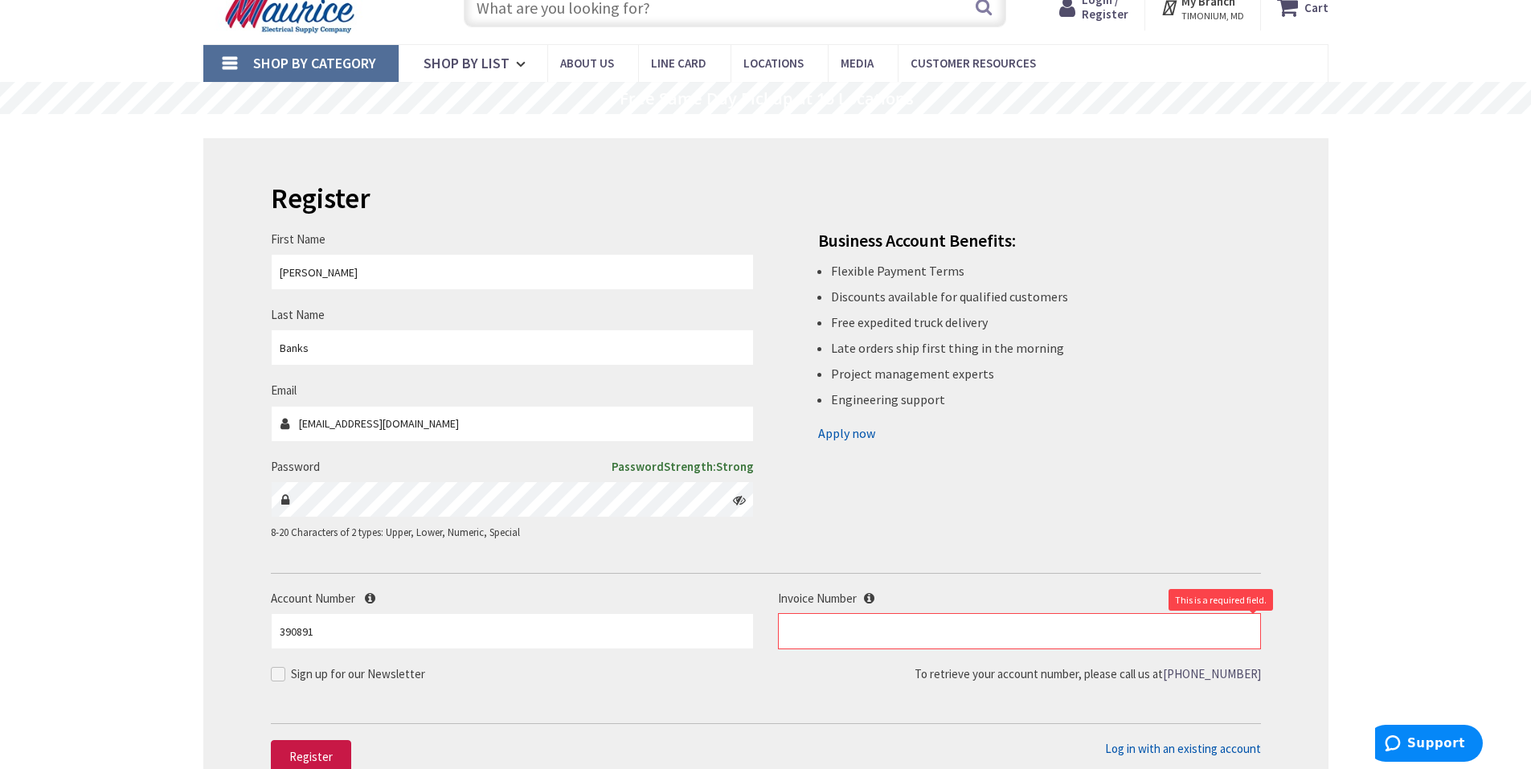
scroll to position [90, 0]
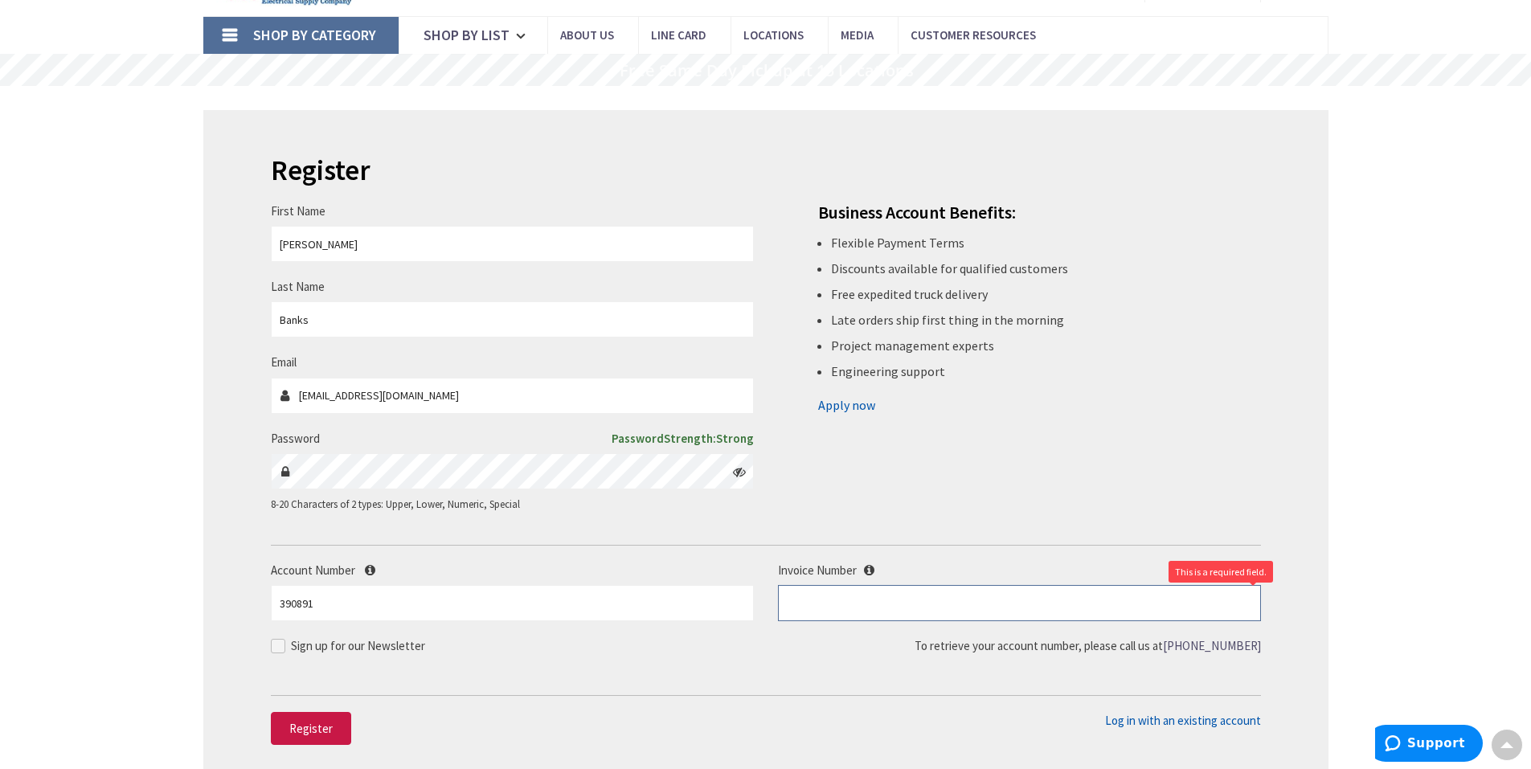
click at [834, 601] on input "text" at bounding box center [1019, 603] width 483 height 36
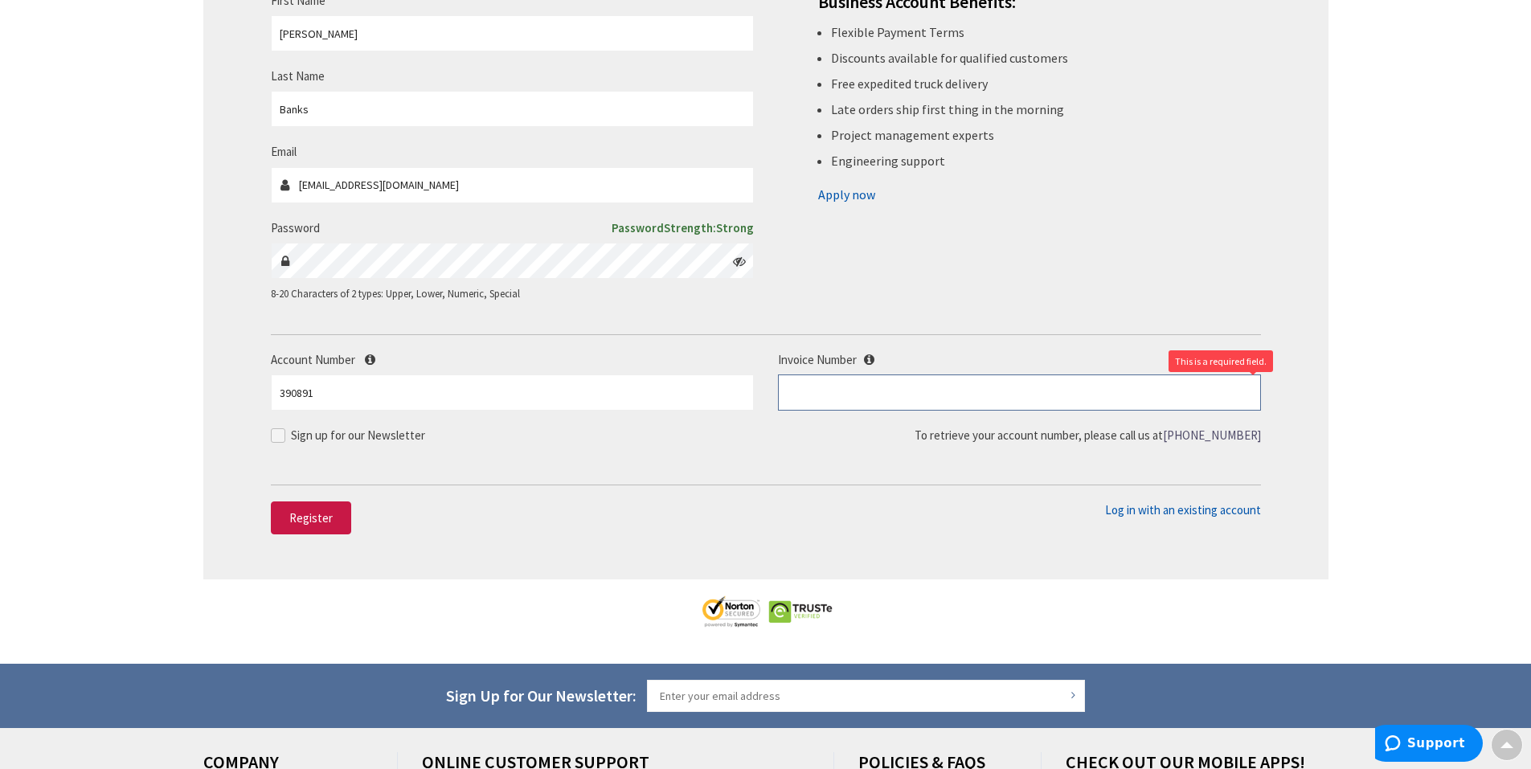
scroll to position [331, 0]
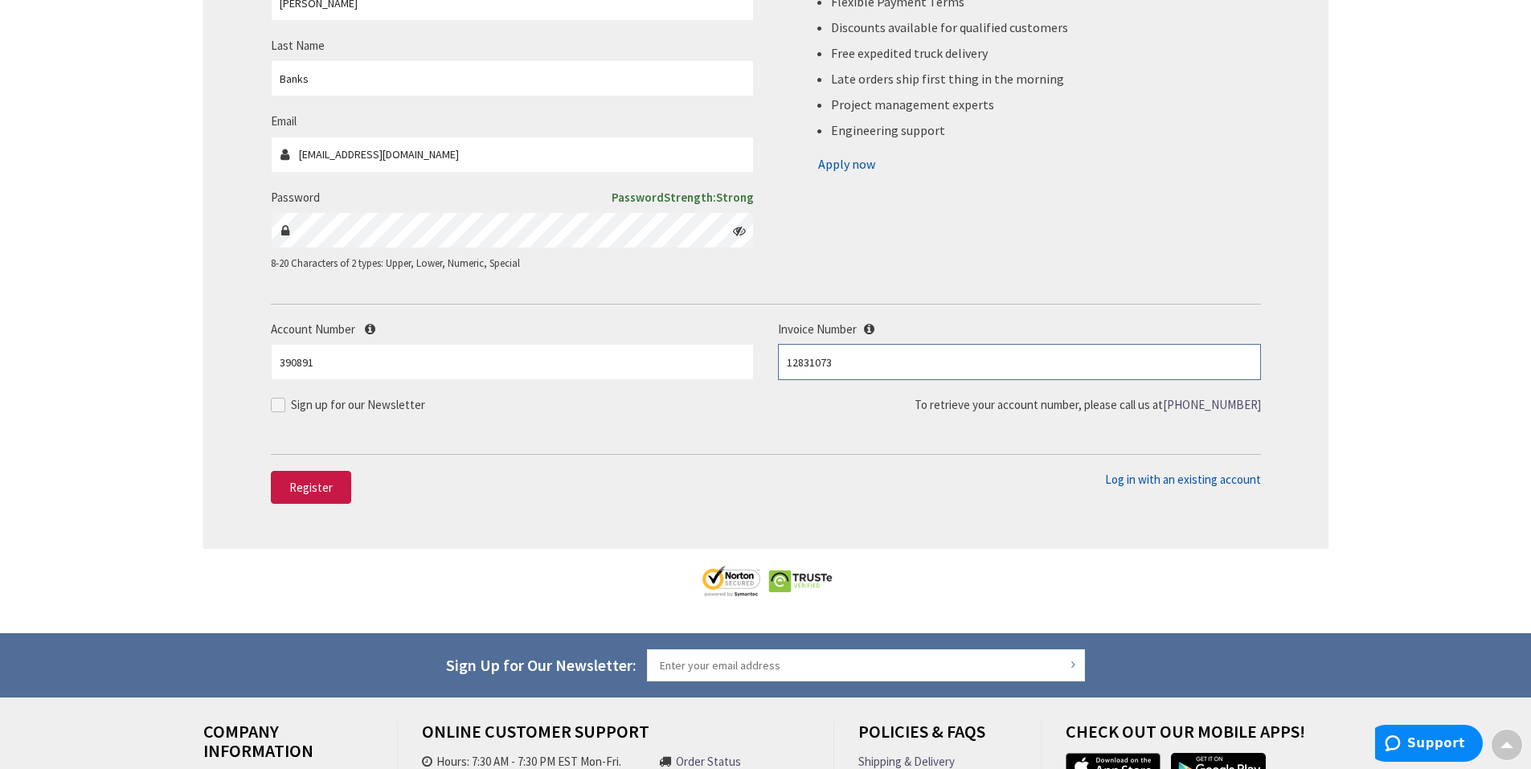
type input "12831073"
click at [440, 543] on div "Register First Name Calvin Last Name Banks Email cbanks@theairllc.com Password …" at bounding box center [765, 209] width 1125 height 680
click at [330, 493] on span "Register" at bounding box center [310, 487] width 43 height 15
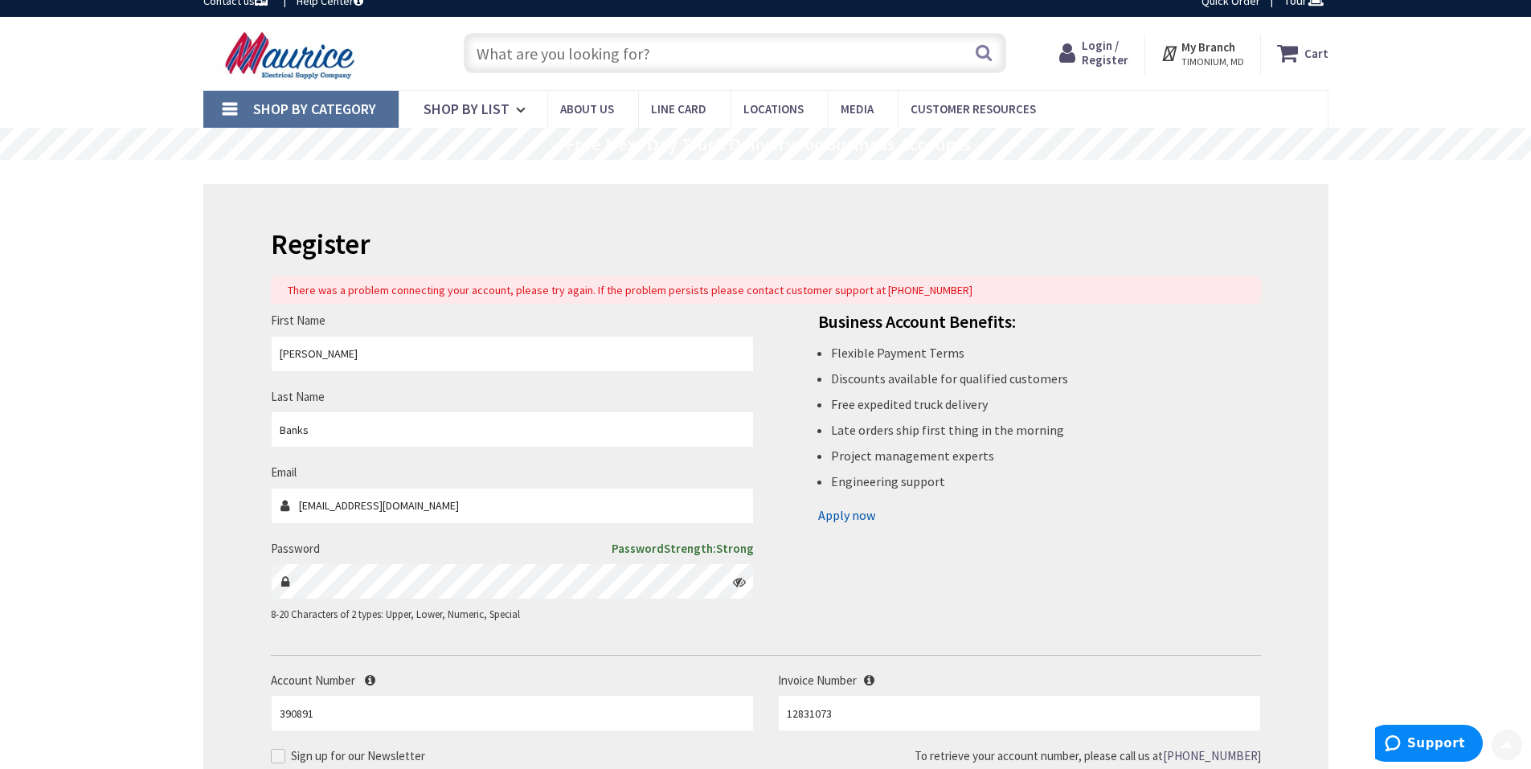
scroll to position [0, 0]
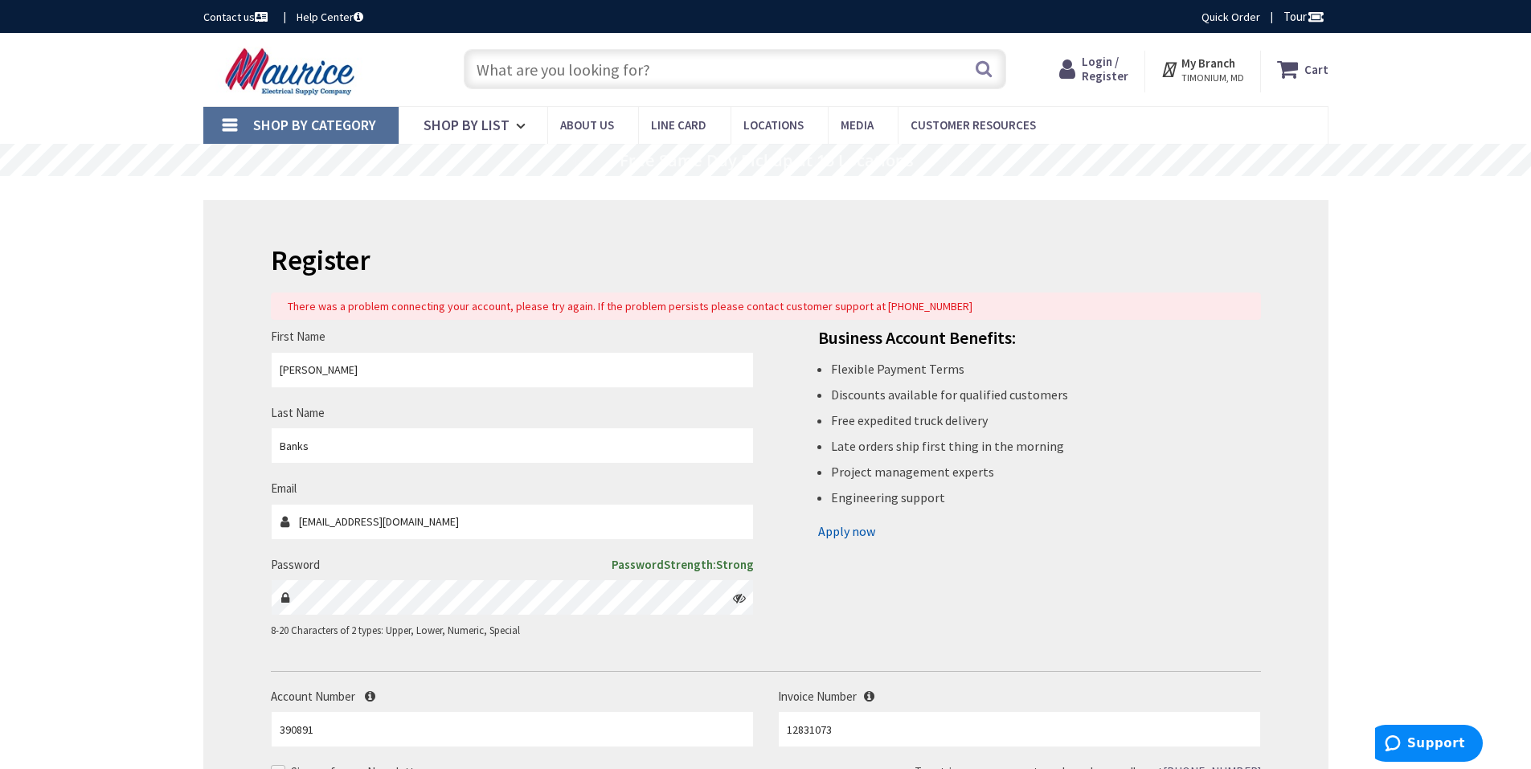
click at [1107, 69] on span "Login / Register" at bounding box center [1105, 69] width 47 height 30
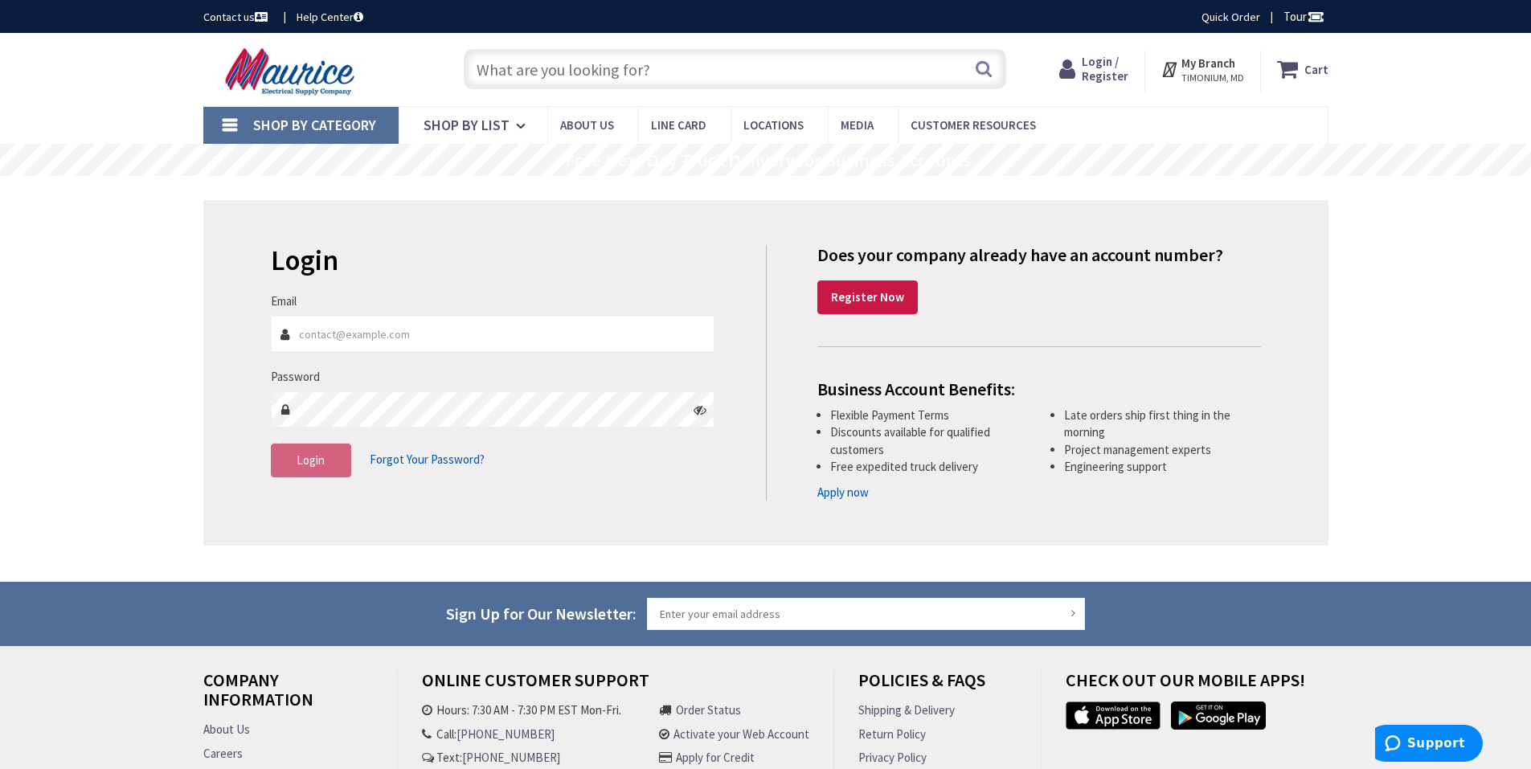
click at [359, 340] on input "Email" at bounding box center [493, 334] width 445 height 36
type input "cbanks@theairllc.com"
click at [472, 127] on span "Shop By List" at bounding box center [467, 125] width 86 height 18
click at [310, 117] on span "Shop By Category" at bounding box center [314, 125] width 123 height 18
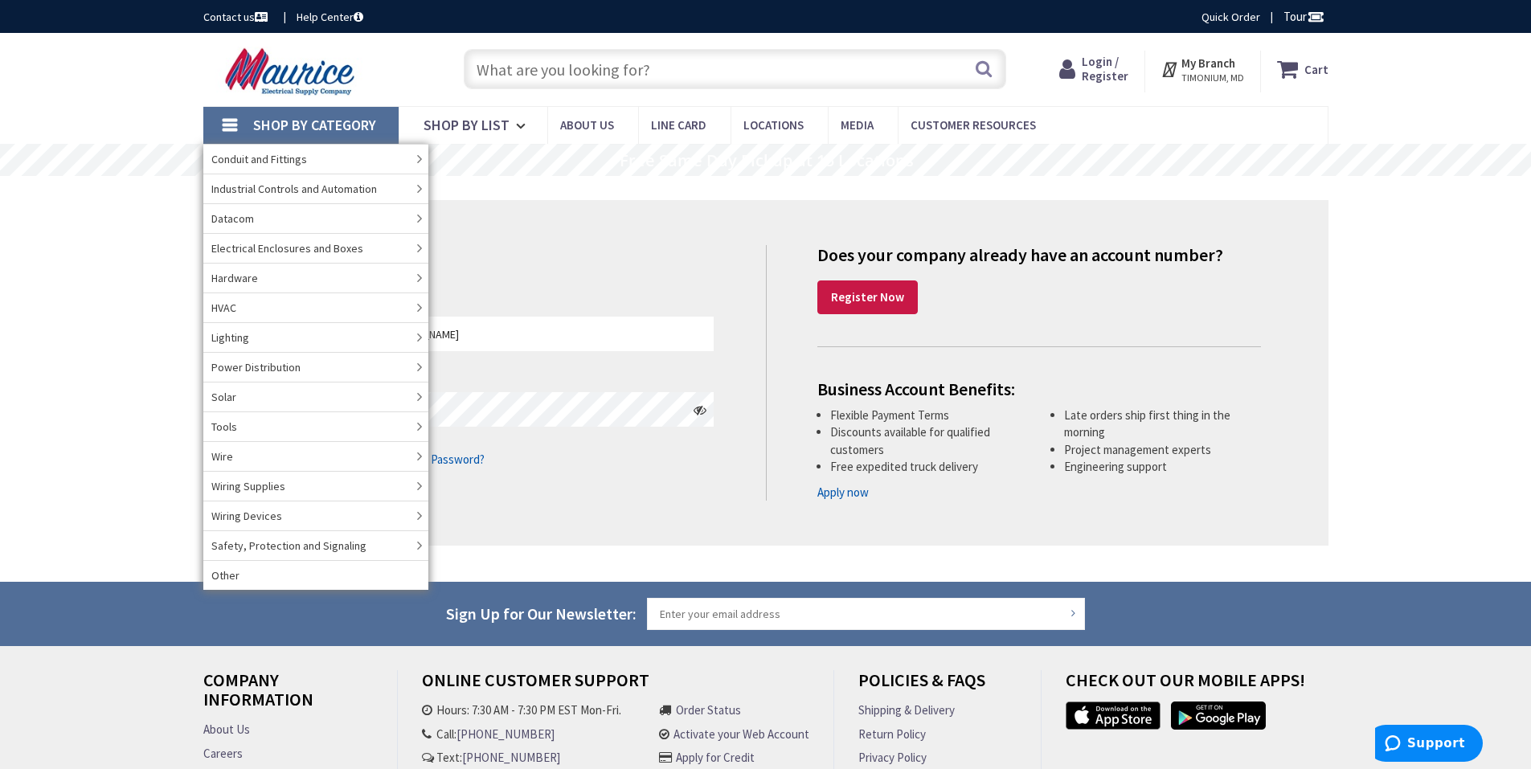
click at [498, 260] on h2 "Login" at bounding box center [493, 260] width 445 height 31
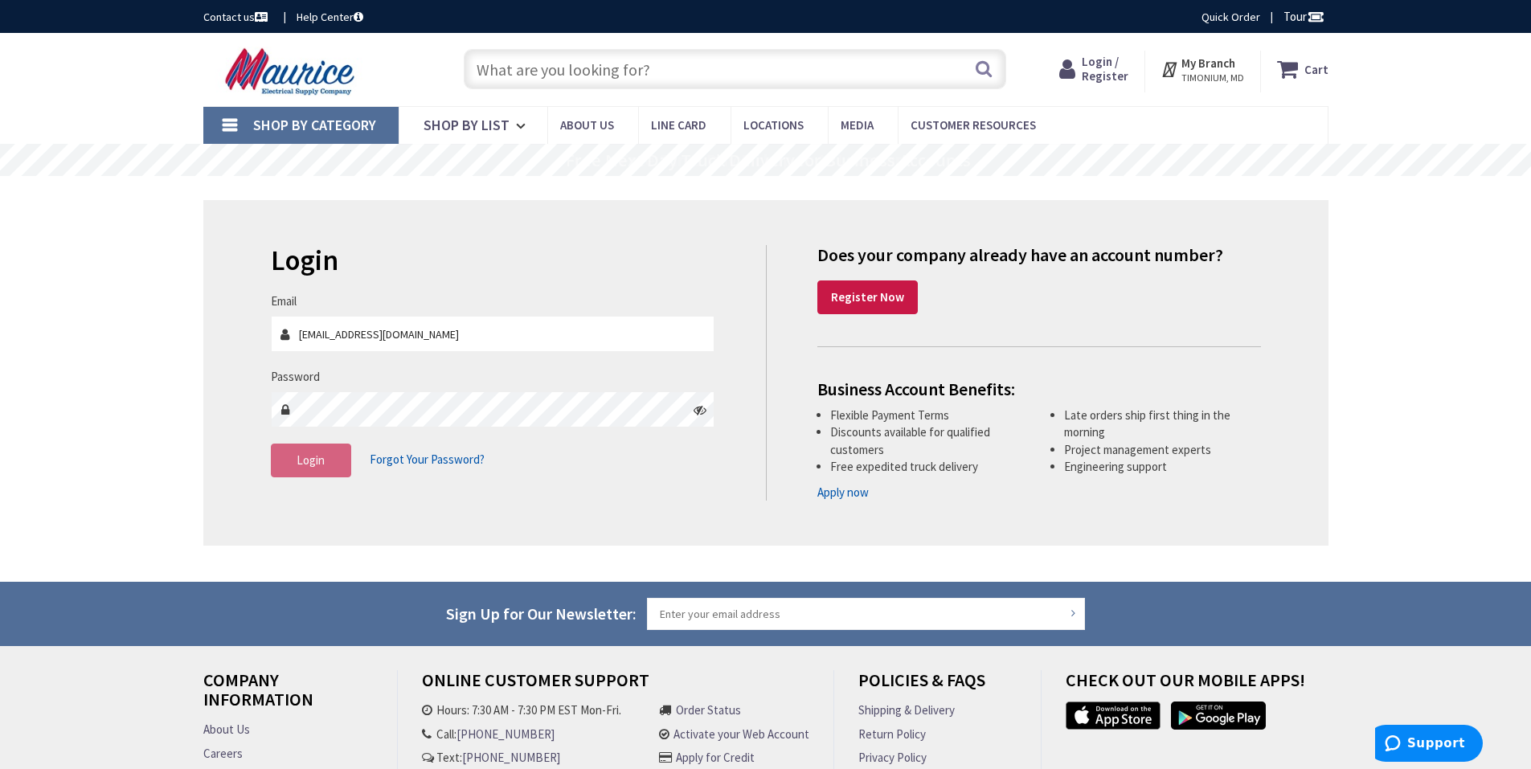
click at [775, 71] on input "text" at bounding box center [735, 69] width 543 height 40
type input "juncection box"
click at [470, 121] on span "Shop By List" at bounding box center [467, 125] width 86 height 18
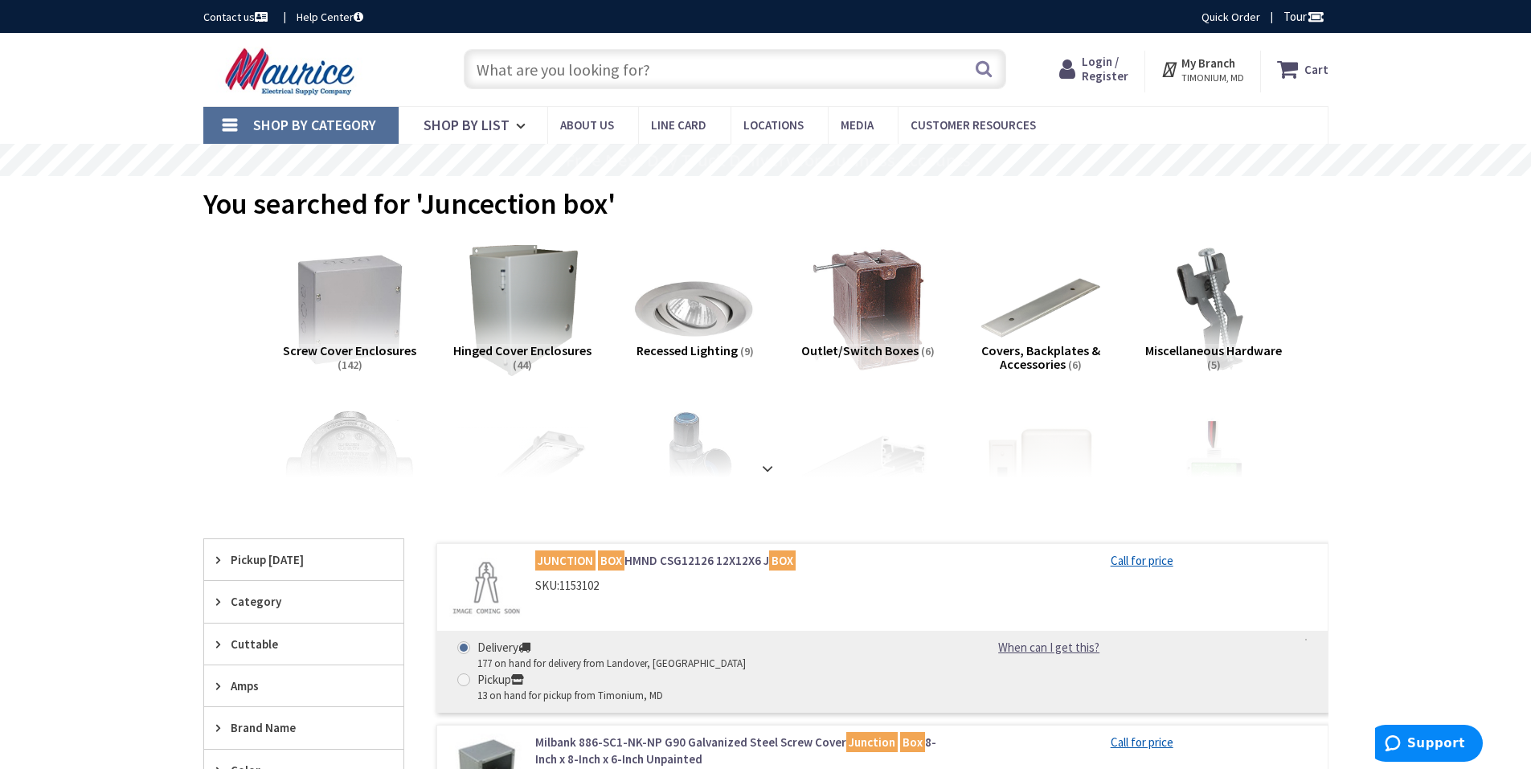
click at [364, 351] on span "Screw Cover Enclosures" at bounding box center [349, 350] width 133 height 16
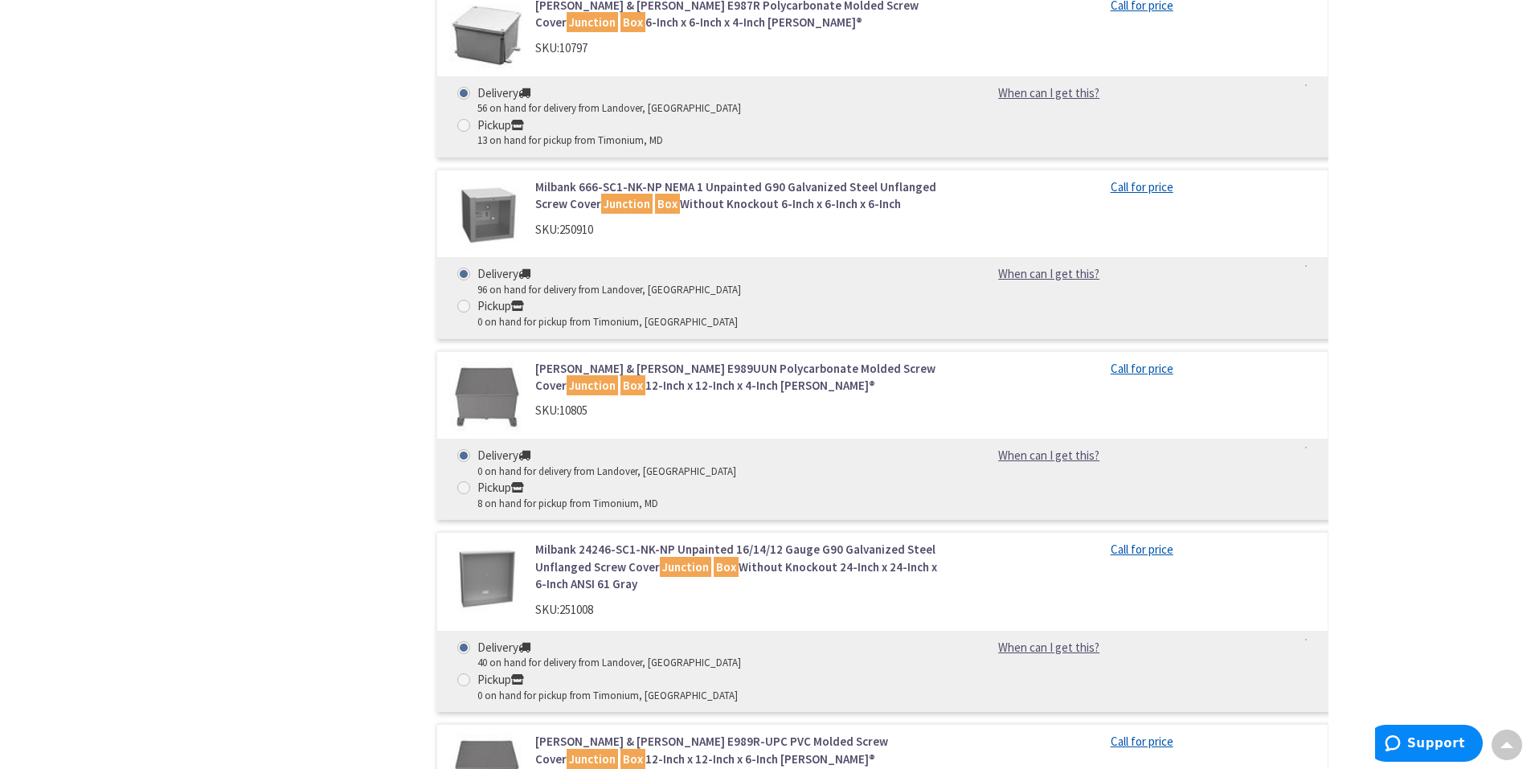
scroll to position [1153, 0]
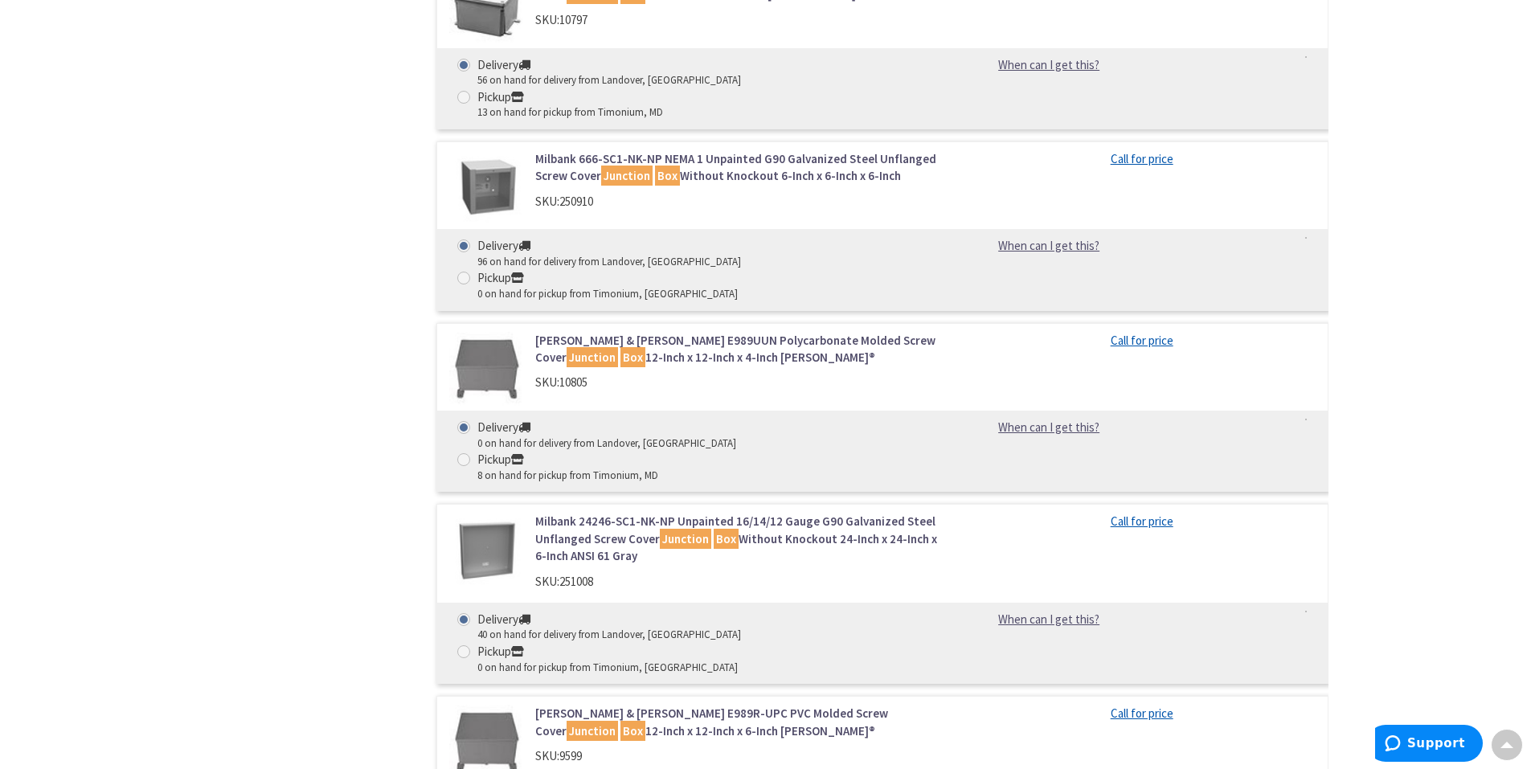
click at [617, 705] on link "Thomas & Betts E989R-UPC PVC Molded Screw Cover Junction Box 12-Inch x 12-Inch …" at bounding box center [739, 722] width 409 height 35
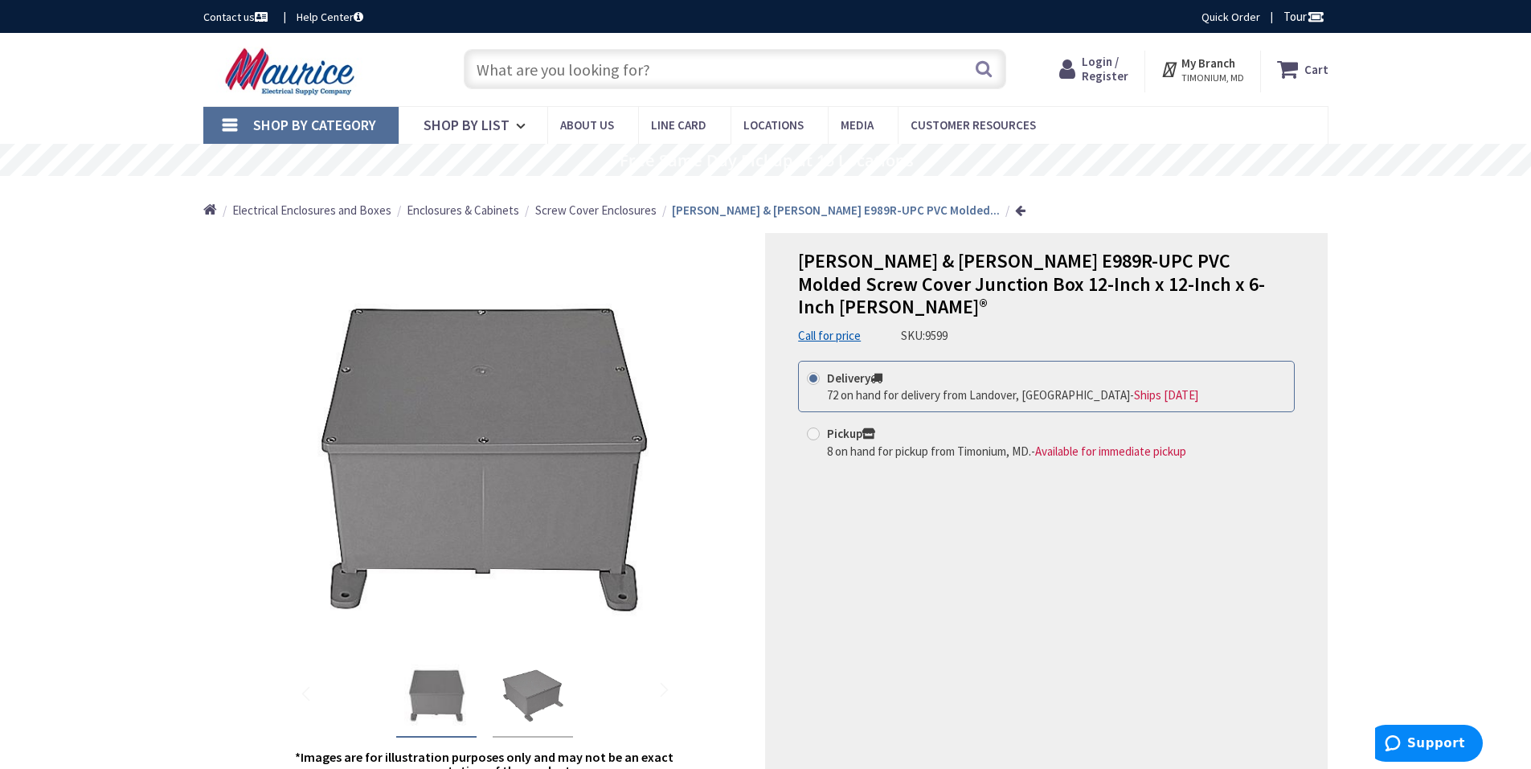
click at [812, 428] on span at bounding box center [813, 434] width 13 height 13
click at [812, 428] on input "Pickup 8 on hand for pickup from [GEOGRAPHIC_DATA], MD. - Available for immedia…" at bounding box center [816, 433] width 10 height 10
radio input "true"
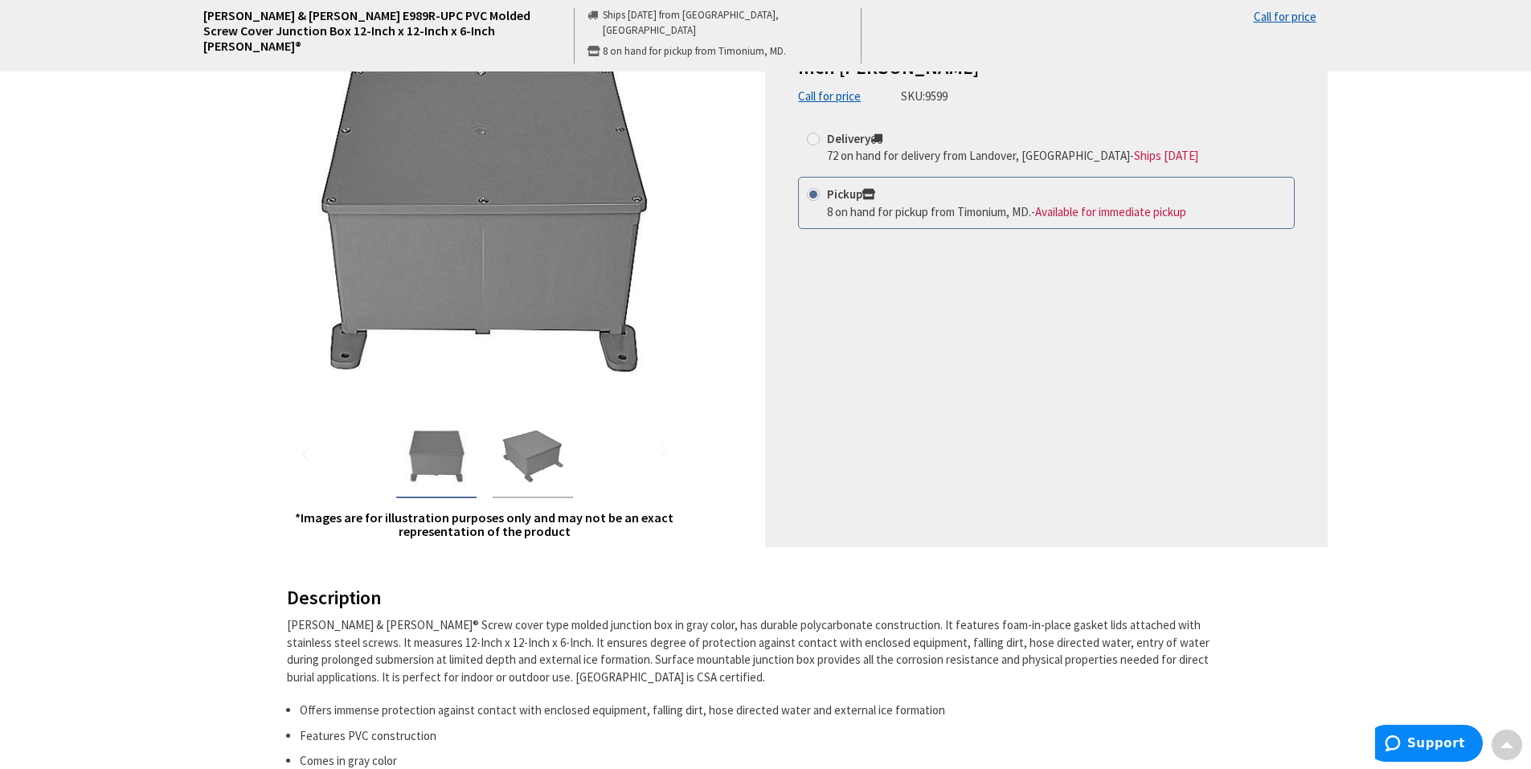
scroll to position [241, 0]
click at [643, 220] on div "Next" at bounding box center [644, 217] width 64 height 64
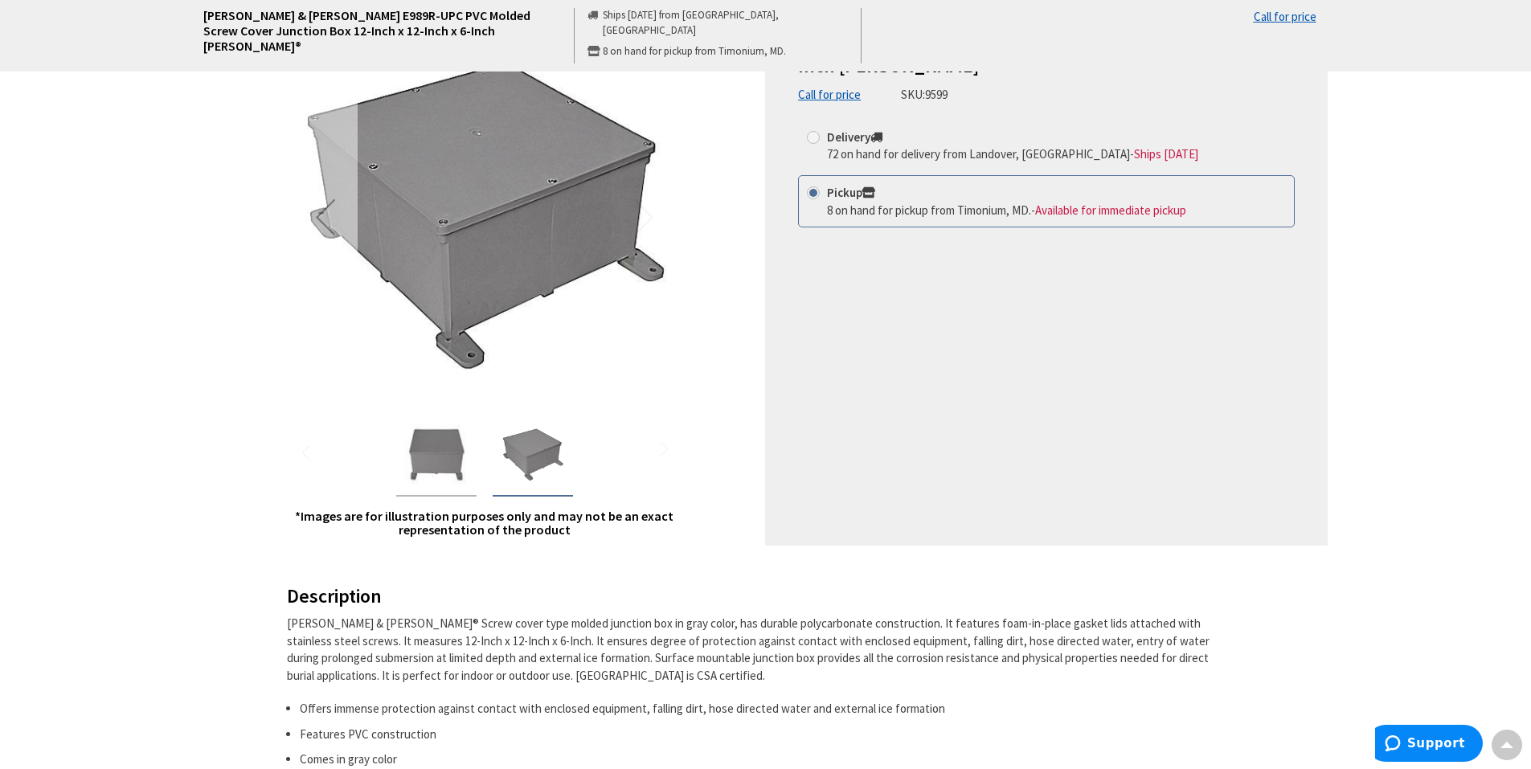
click at [325, 215] on div "Previous" at bounding box center [325, 217] width 64 height 64
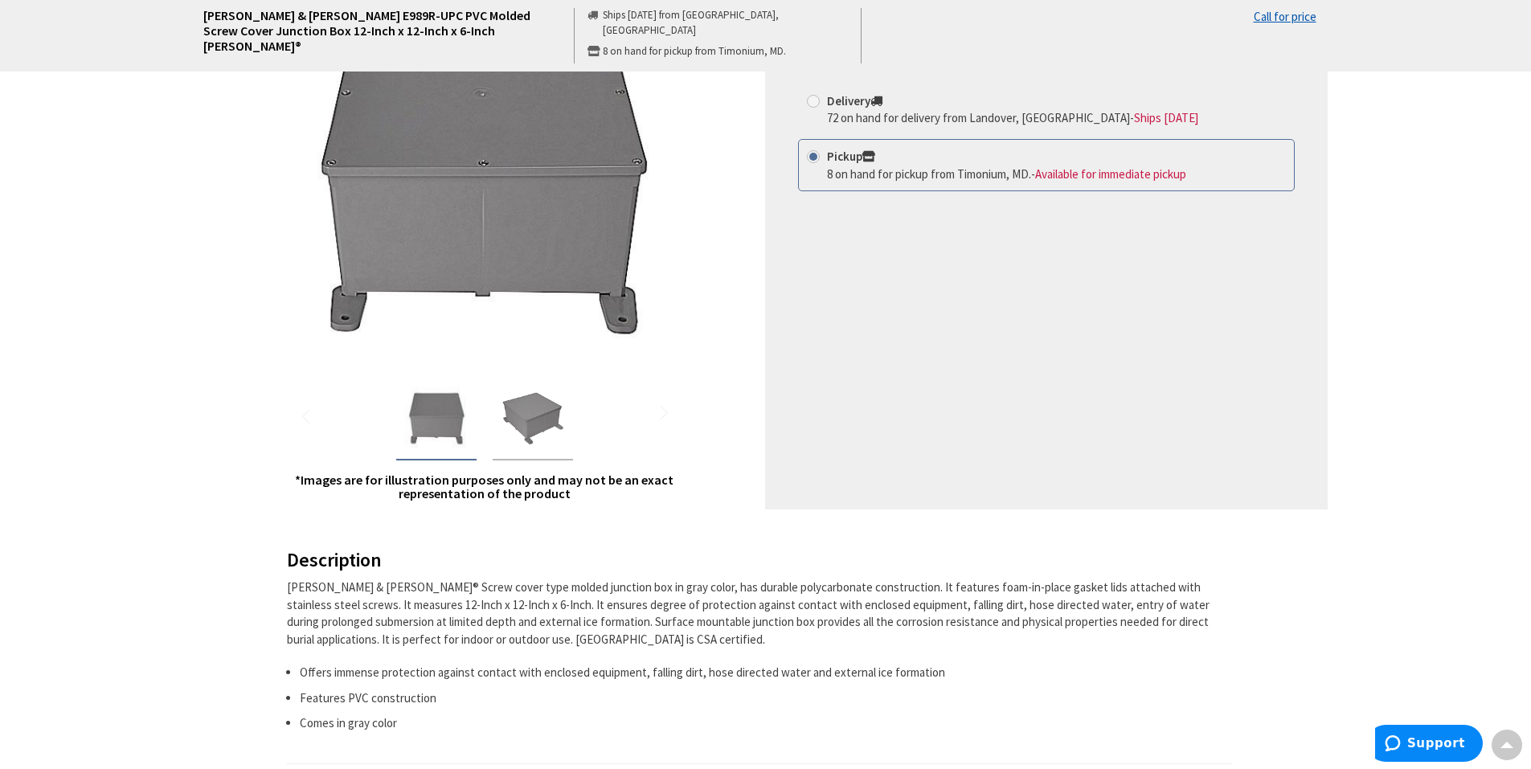
scroll to position [0, 0]
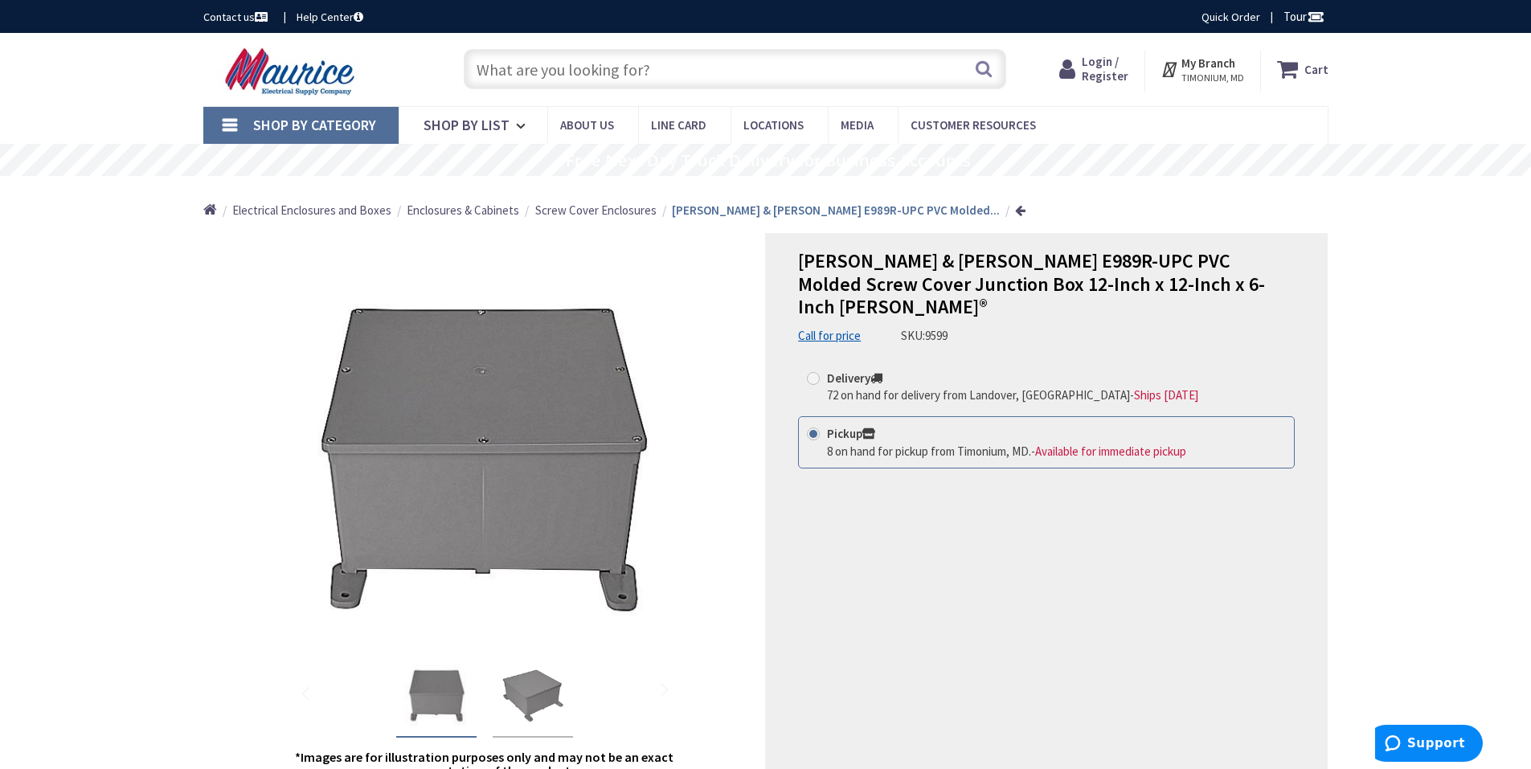
click at [636, 69] on input "text" at bounding box center [735, 69] width 543 height 40
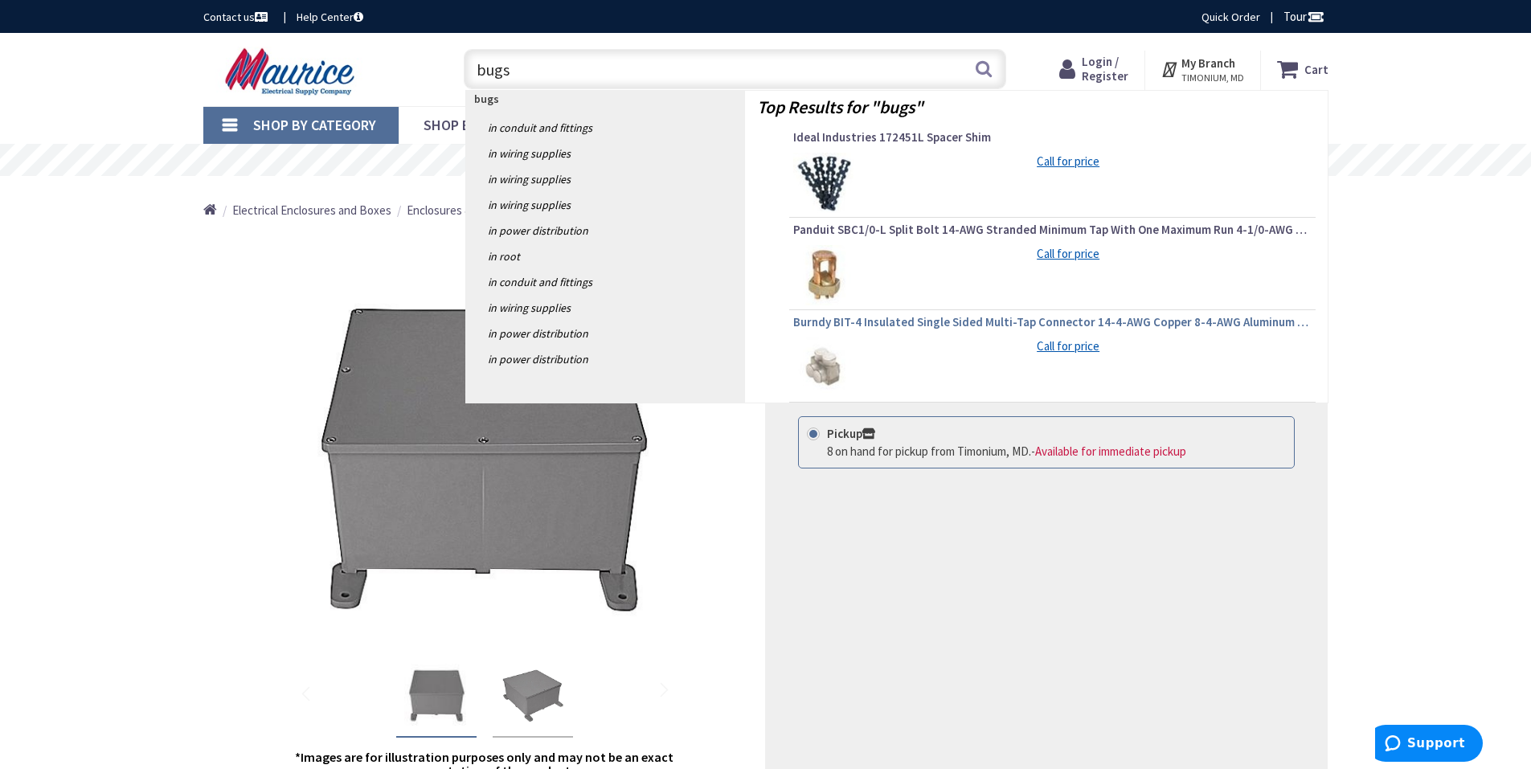
type input "bugs"
click at [904, 320] on span "Burndy BIT-4 Insulated Single Sided Multi-Tap Connector 14-4-AWG Copper 8-4-AWG…" at bounding box center [1052, 322] width 519 height 16
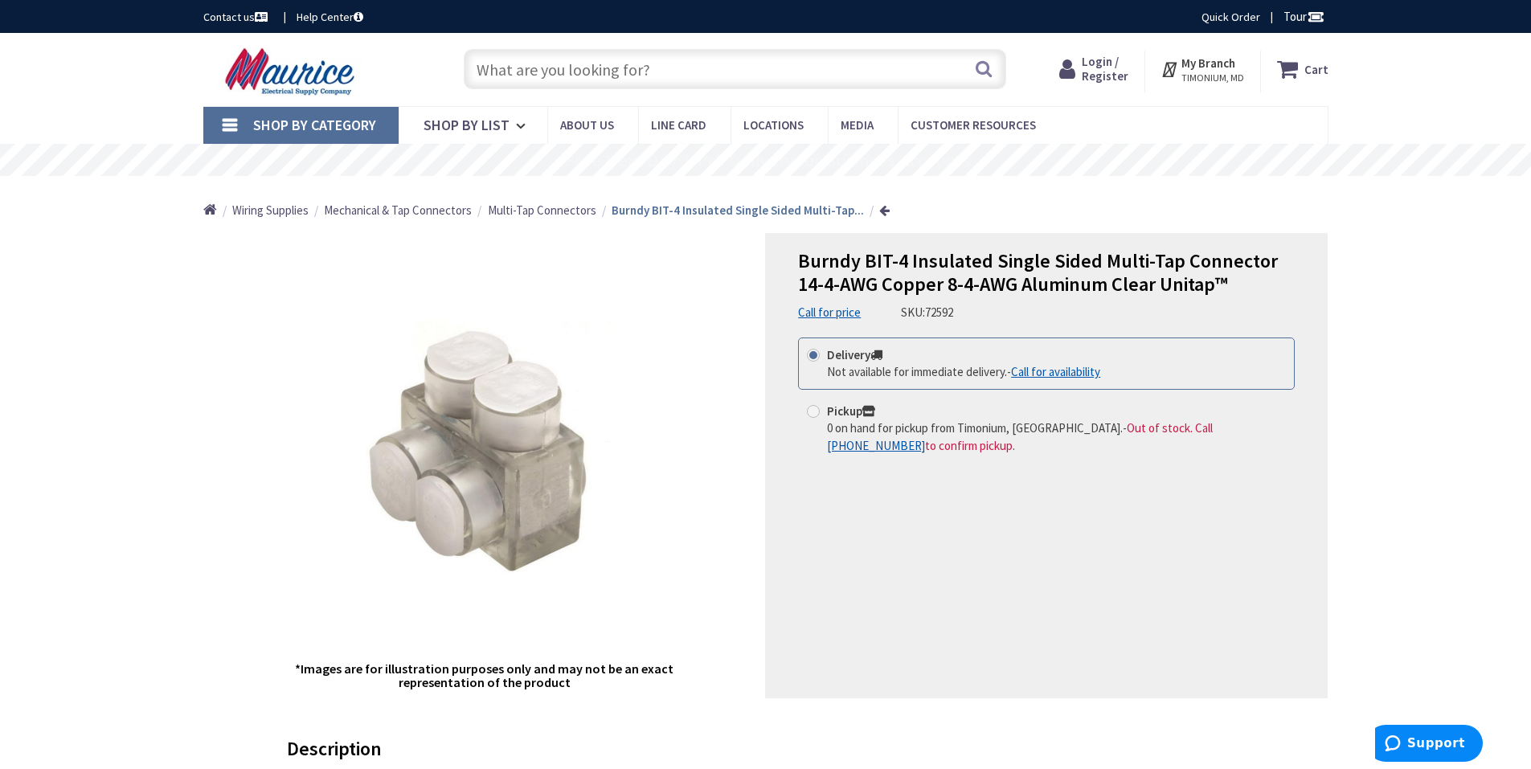
click at [889, 262] on span "Burndy BIT-4 Insulated Single Sided Multi-Tap Connector 14-4-AWG Copper 8-4-AWG…" at bounding box center [1038, 272] width 480 height 48
click at [602, 73] on input "text" at bounding box center [735, 69] width 543 height 40
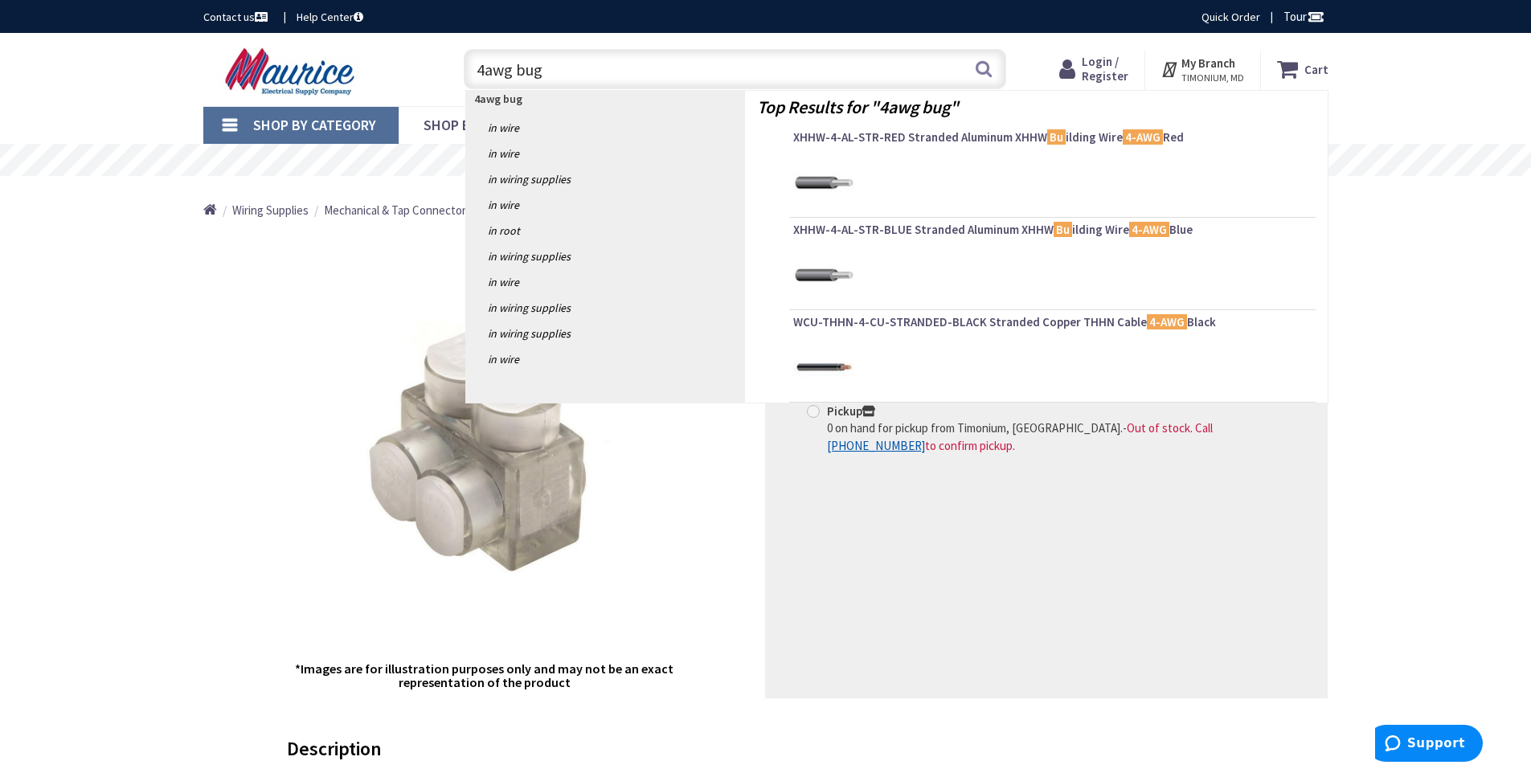
type input "4awg bugs"
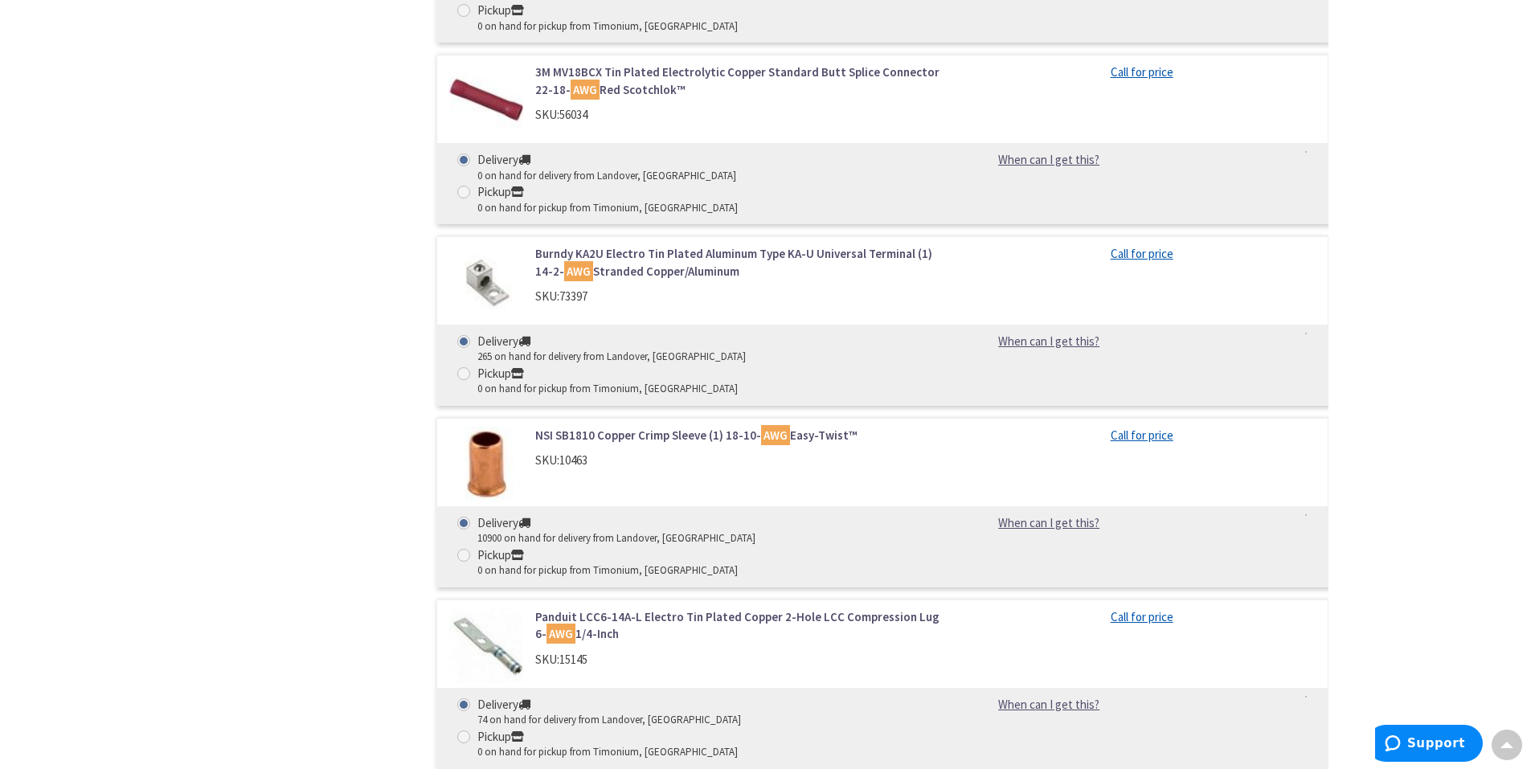
scroll to position [17204, 0]
